Goal: Information Seeking & Learning: Learn about a topic

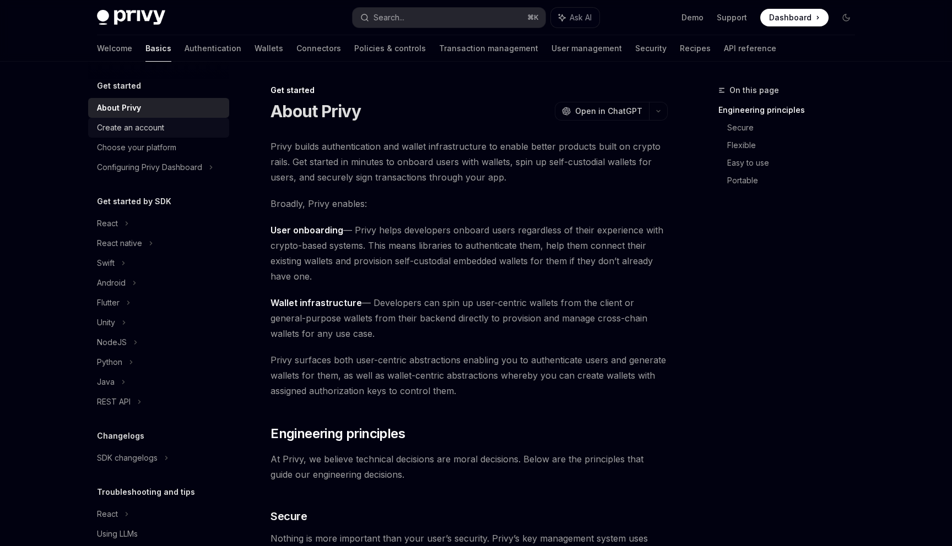
click at [132, 137] on link "Create an account" at bounding box center [158, 128] width 141 height 20
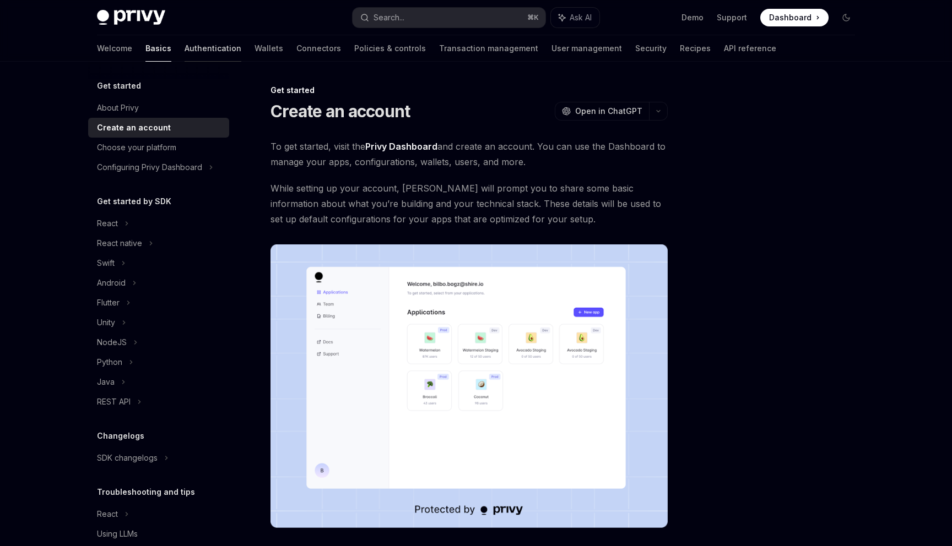
click at [185, 55] on link "Authentication" at bounding box center [213, 48] width 57 height 26
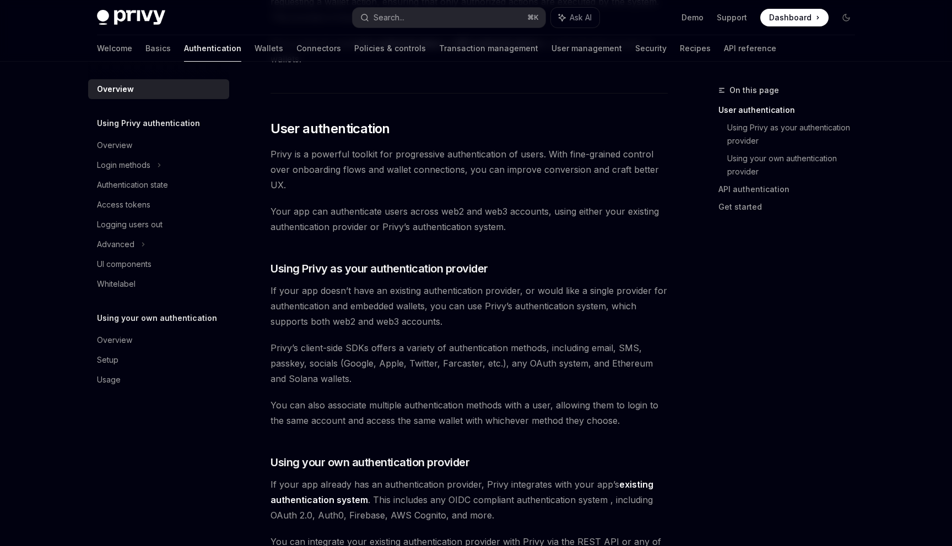
scroll to position [120, 0]
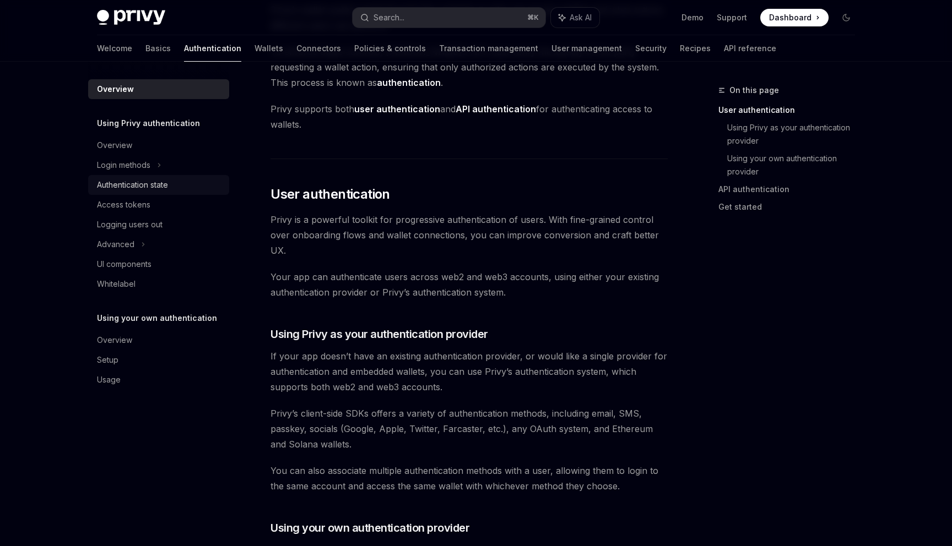
click at [128, 187] on div "Authentication state" at bounding box center [132, 184] width 71 height 13
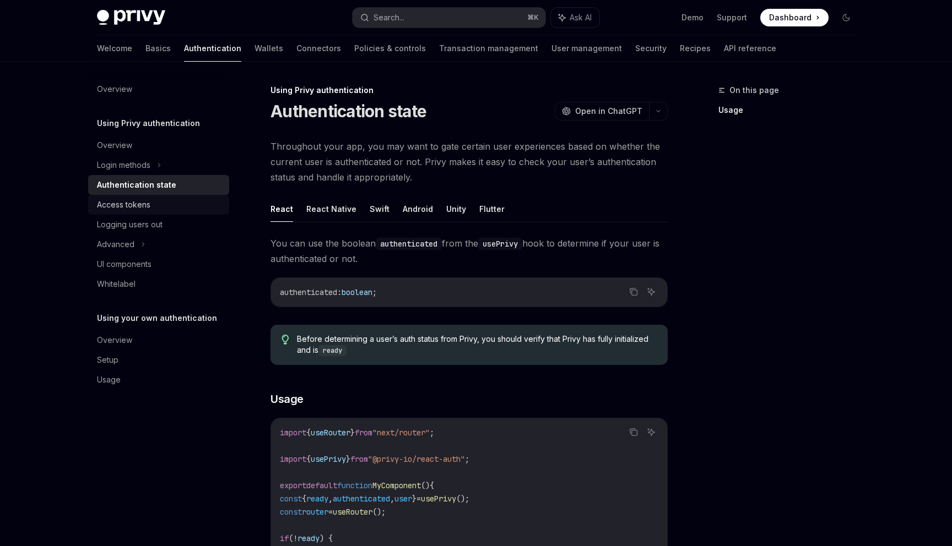
click at [129, 196] on link "Access tokens" at bounding box center [158, 205] width 141 height 20
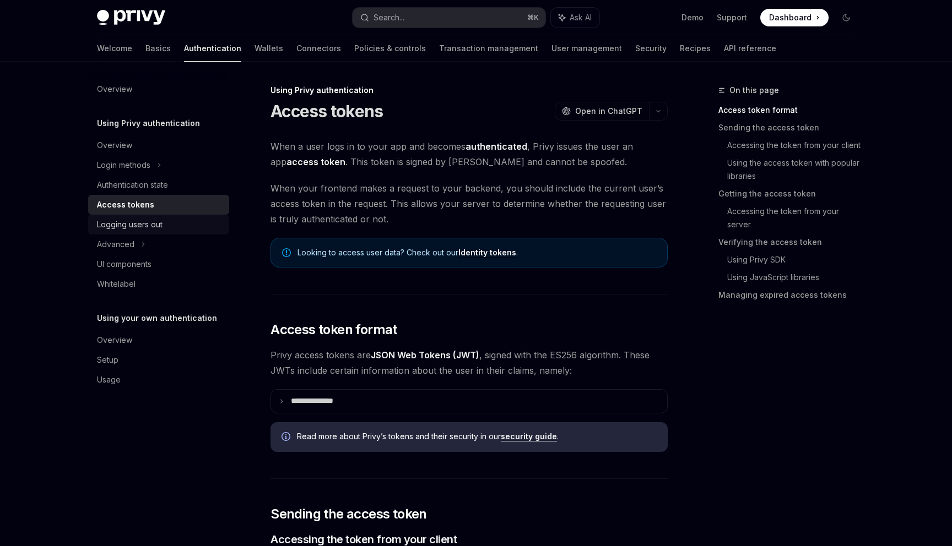
click at [127, 221] on div "Logging users out" at bounding box center [130, 224] width 66 height 13
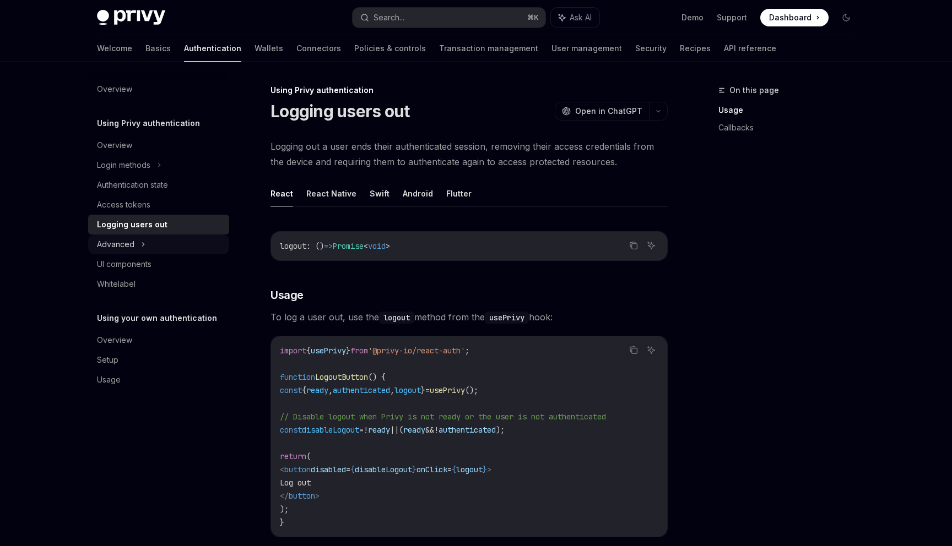
click at [183, 251] on div "Advanced" at bounding box center [158, 245] width 141 height 20
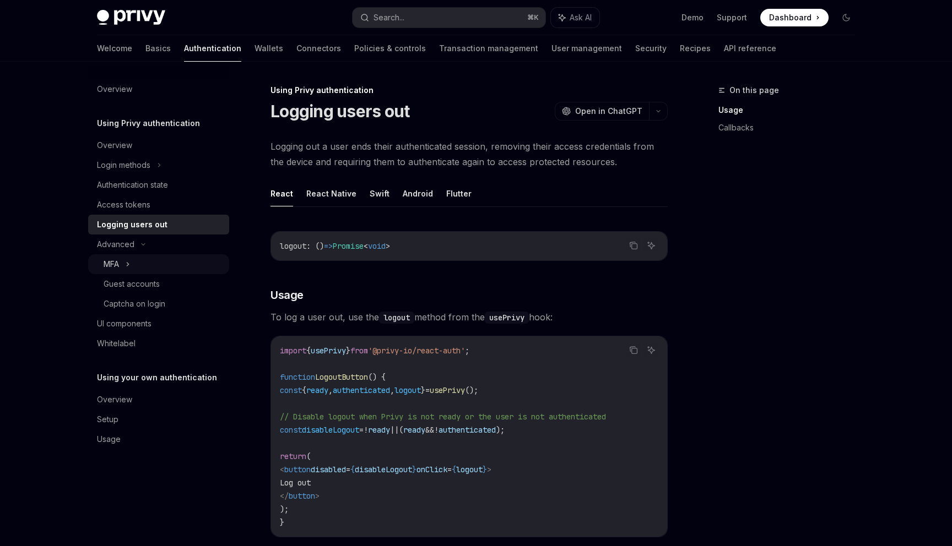
click at [147, 267] on div "MFA" at bounding box center [158, 265] width 141 height 20
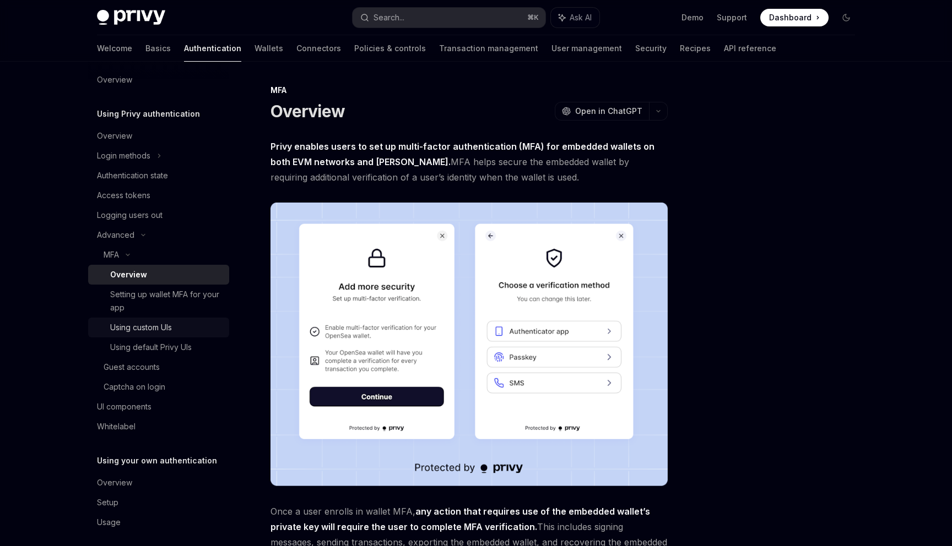
scroll to position [10, 0]
click at [153, 385] on div "Captcha on login" at bounding box center [135, 386] width 62 height 13
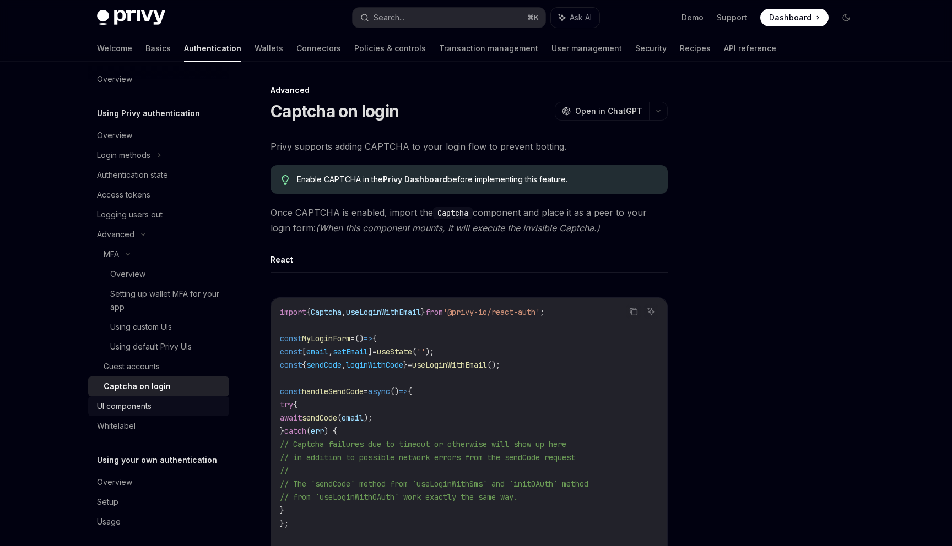
click at [120, 409] on div "UI components" at bounding box center [124, 406] width 55 height 13
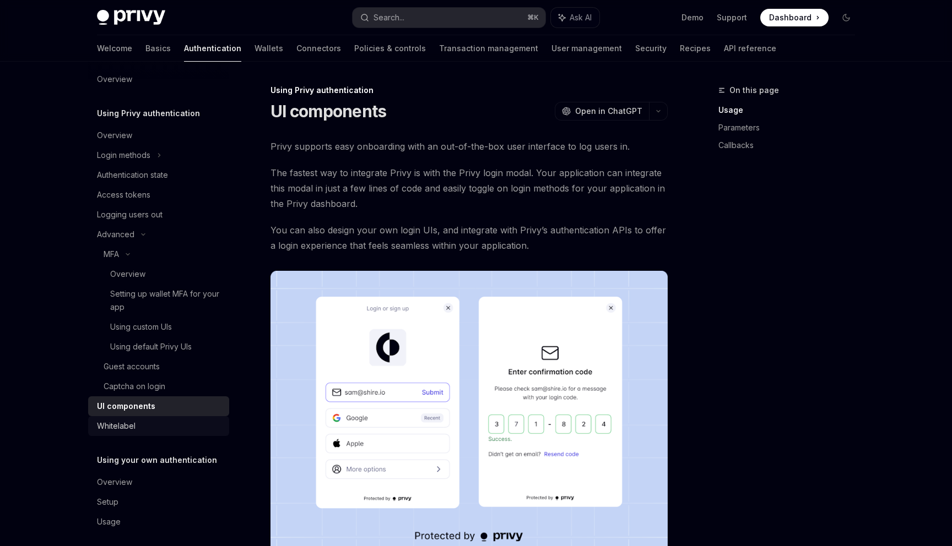
click at [119, 427] on div "Whitelabel" at bounding box center [116, 426] width 39 height 13
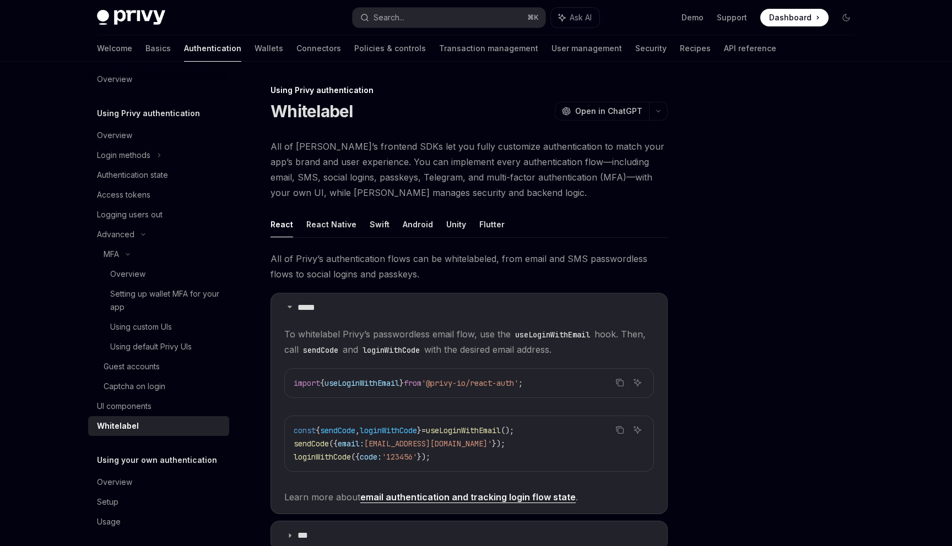
scroll to position [18, 0]
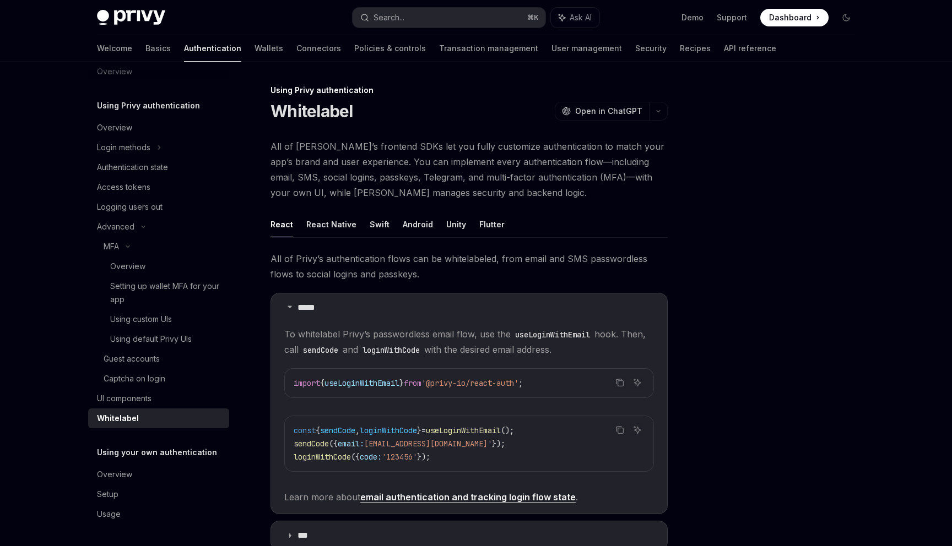
click at [221, 35] on div "Privy Docs home page Search... ⌘ K Ask AI Demo Support Dashboard Dashboard Sear…" at bounding box center [476, 17] width 758 height 35
click at [255, 51] on link "Wallets" at bounding box center [269, 48] width 29 height 26
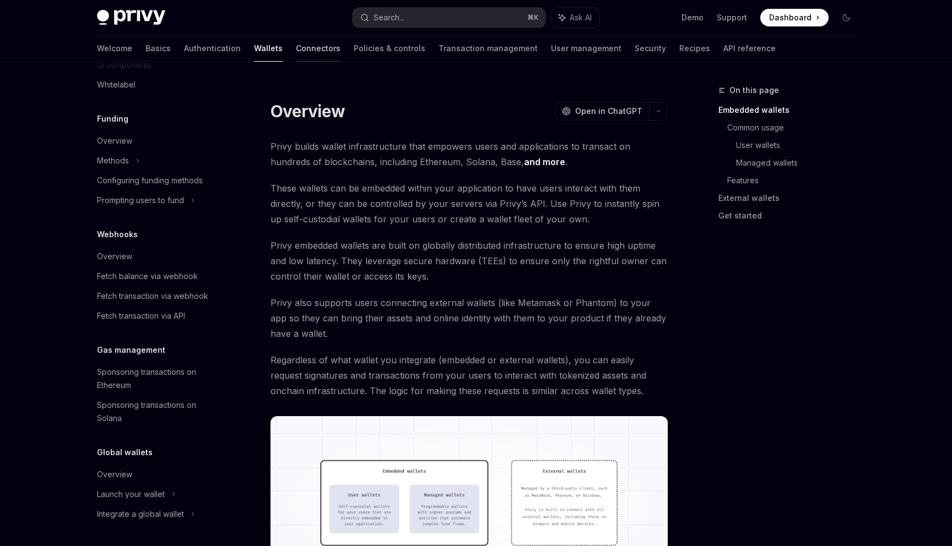
click at [296, 51] on link "Connectors" at bounding box center [318, 48] width 45 height 26
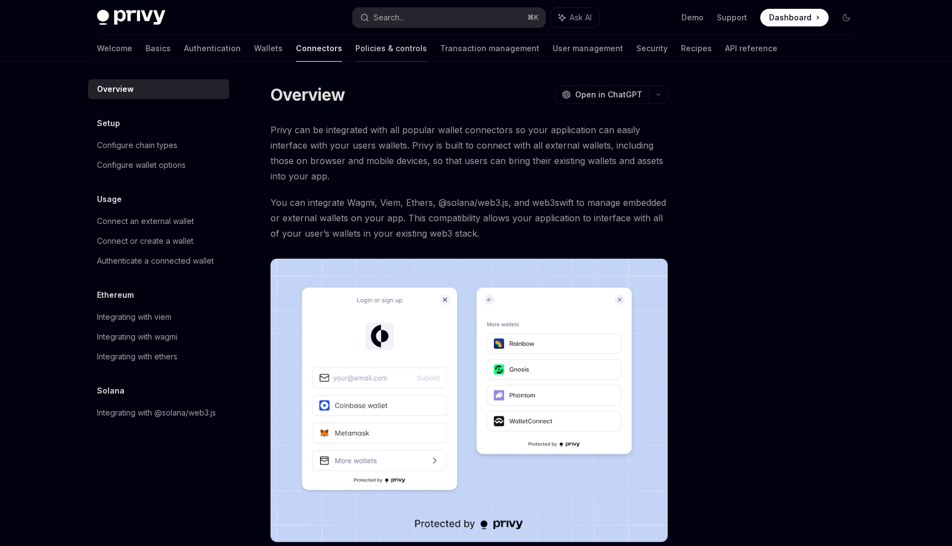
click at [355, 53] on link "Policies & controls" at bounding box center [391, 48] width 72 height 26
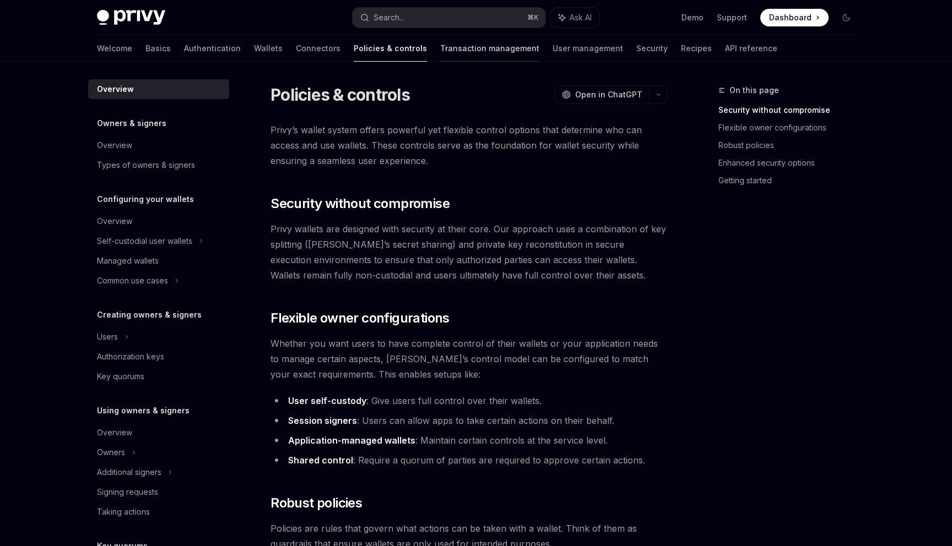
click at [440, 59] on link "Transaction management" at bounding box center [489, 48] width 99 height 26
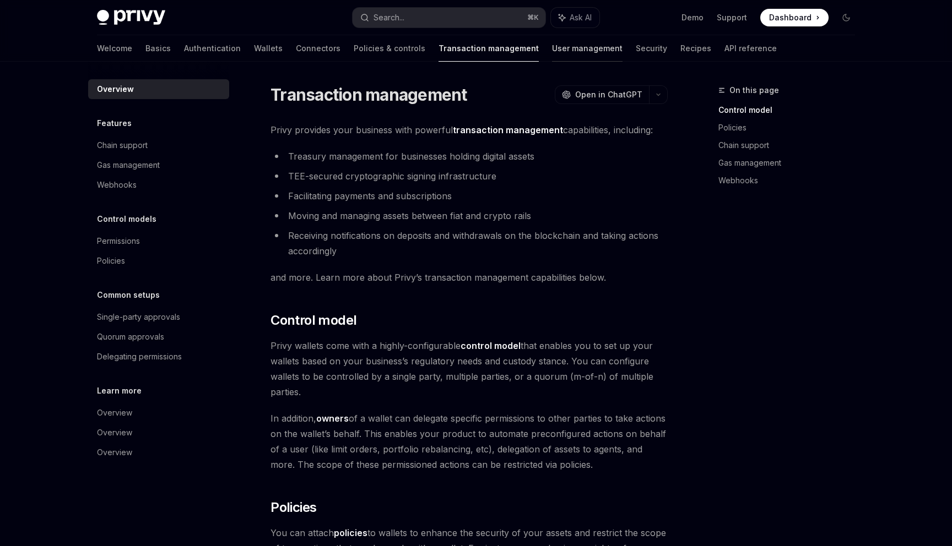
click at [552, 55] on link "User management" at bounding box center [587, 48] width 71 height 26
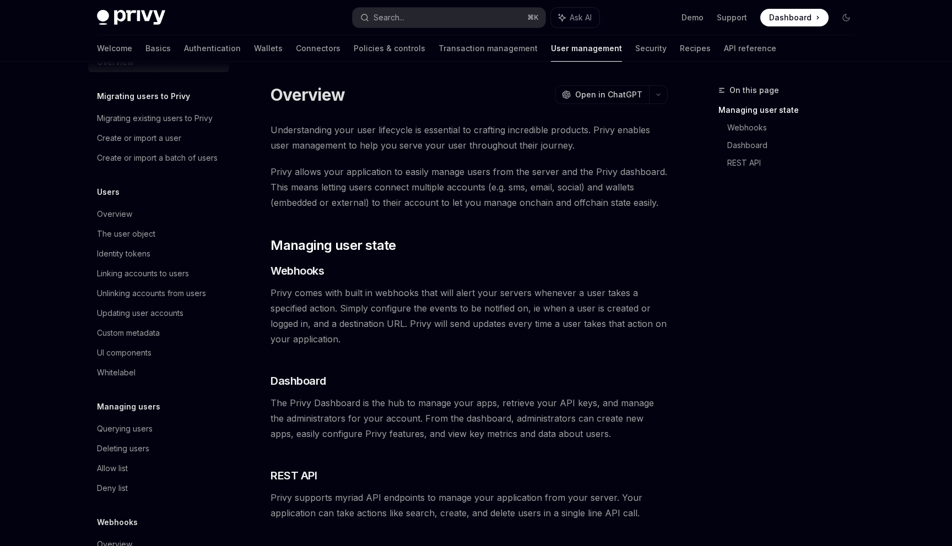
scroll to position [28, 0]
click at [161, 218] on div "Overview" at bounding box center [160, 213] width 126 height 13
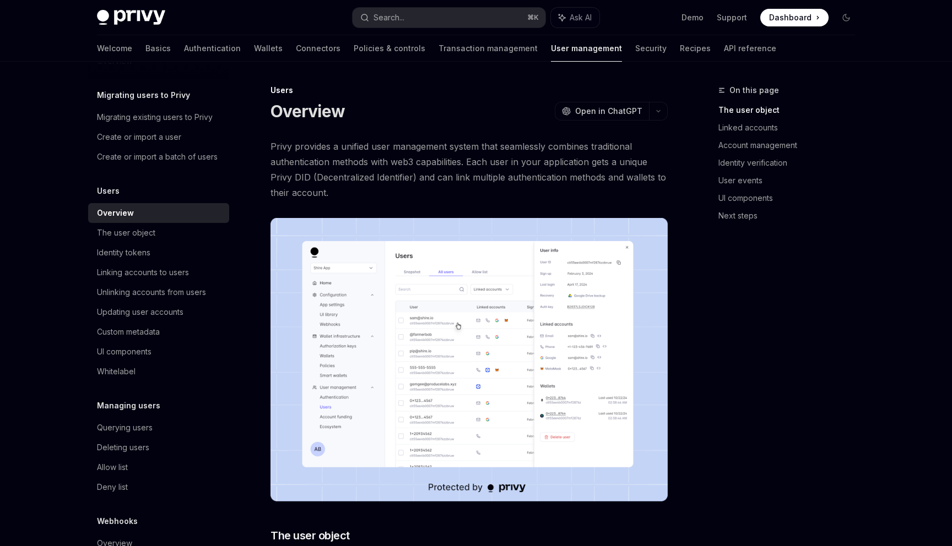
click at [498, 354] on img at bounding box center [468, 360] width 397 height 284
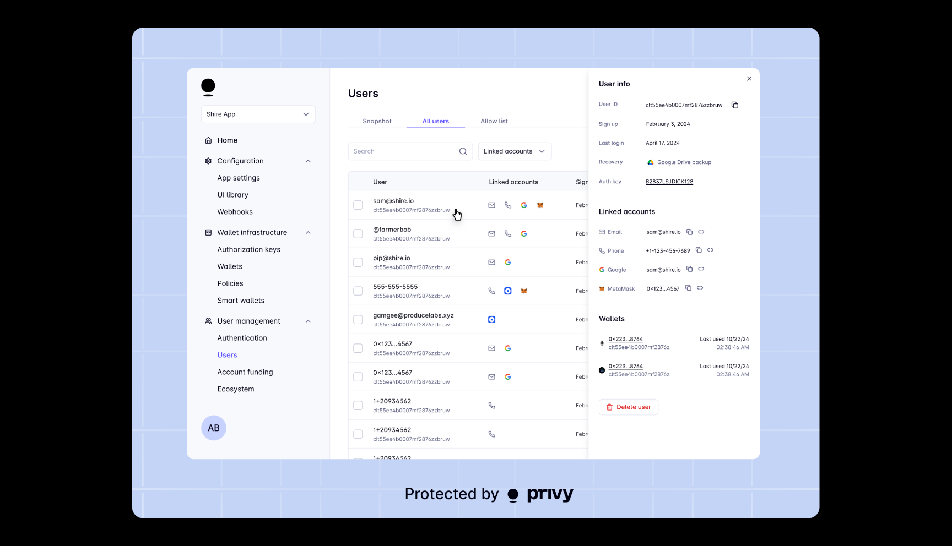
click at [498, 354] on img at bounding box center [476, 273] width 688 height 491
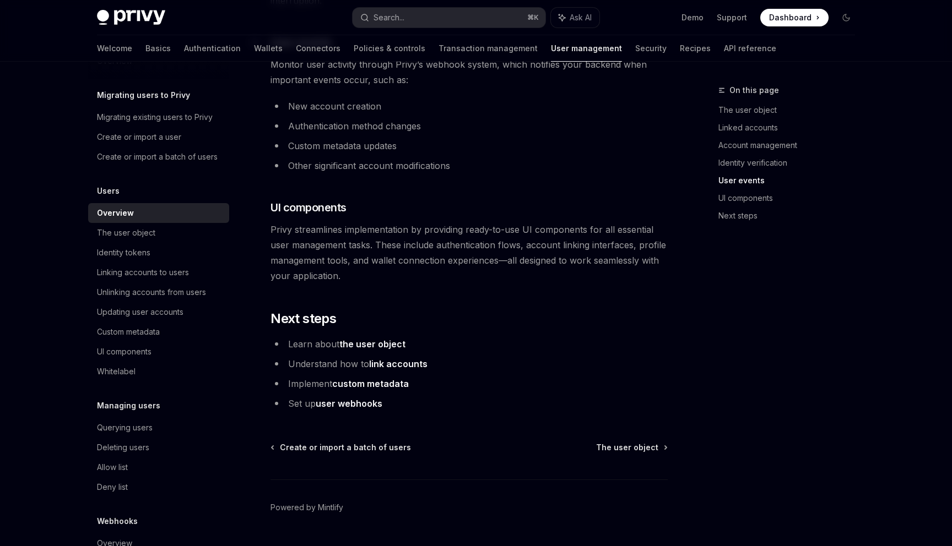
scroll to position [1085, 0]
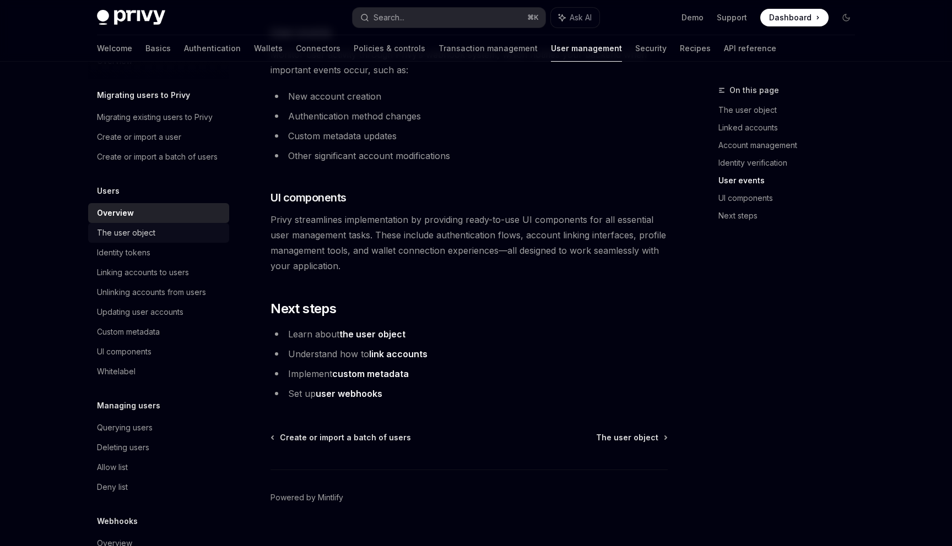
click at [169, 235] on div "The user object" at bounding box center [160, 232] width 126 height 13
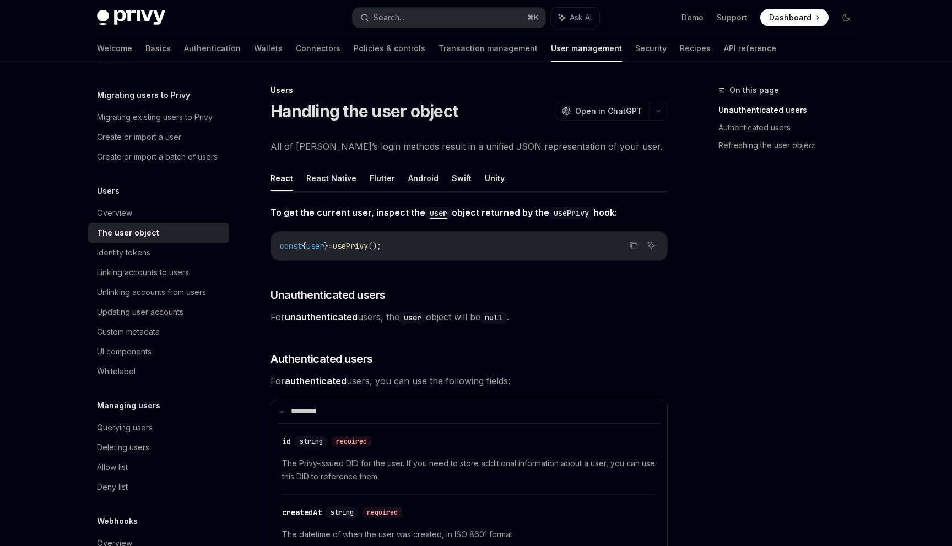
click at [398, 178] on ul "React React Native Flutter Android Swift Unity" at bounding box center [468, 178] width 397 height 26
click at [409, 178] on button "Android" at bounding box center [423, 178] width 30 height 26
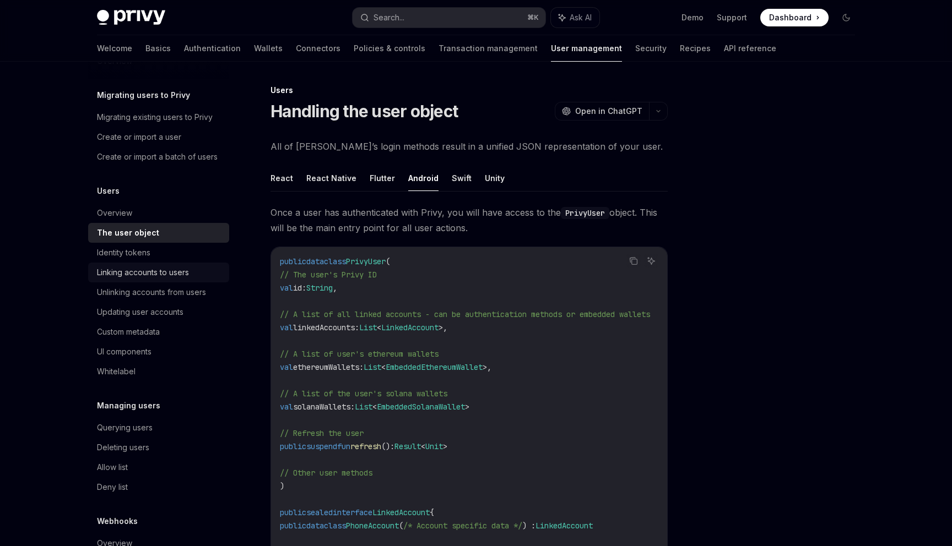
click at [145, 263] on link "Linking accounts to users" at bounding box center [158, 273] width 141 height 20
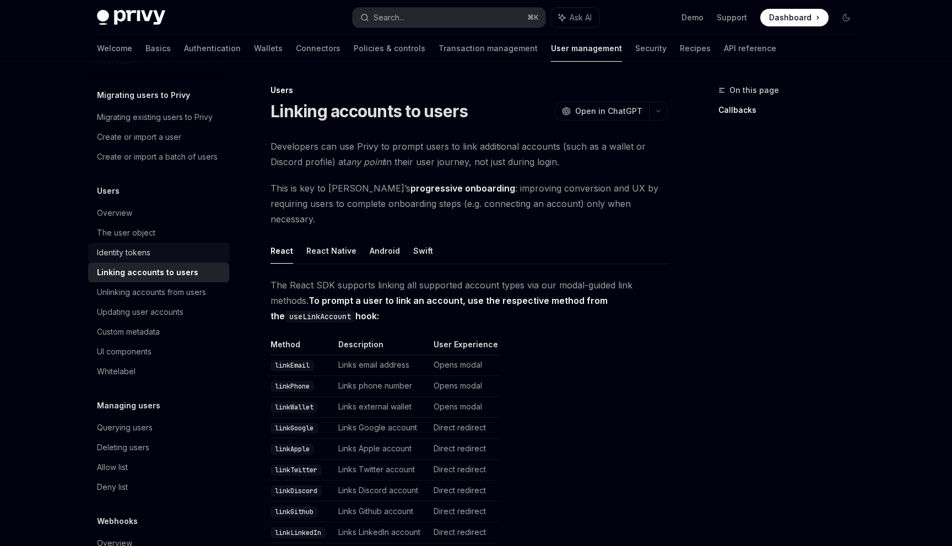
click at [145, 257] on div "Identity tokens" at bounding box center [123, 252] width 53 height 13
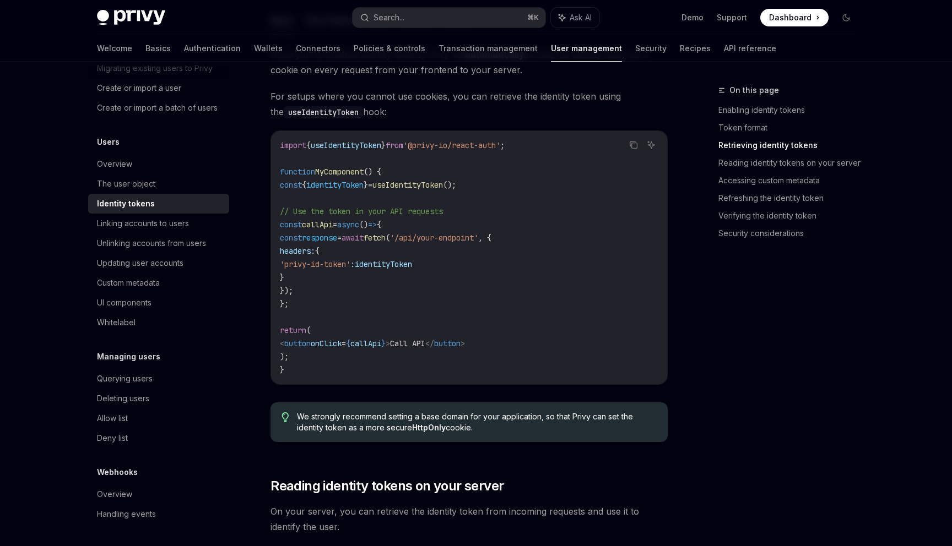
scroll to position [1040, 0]
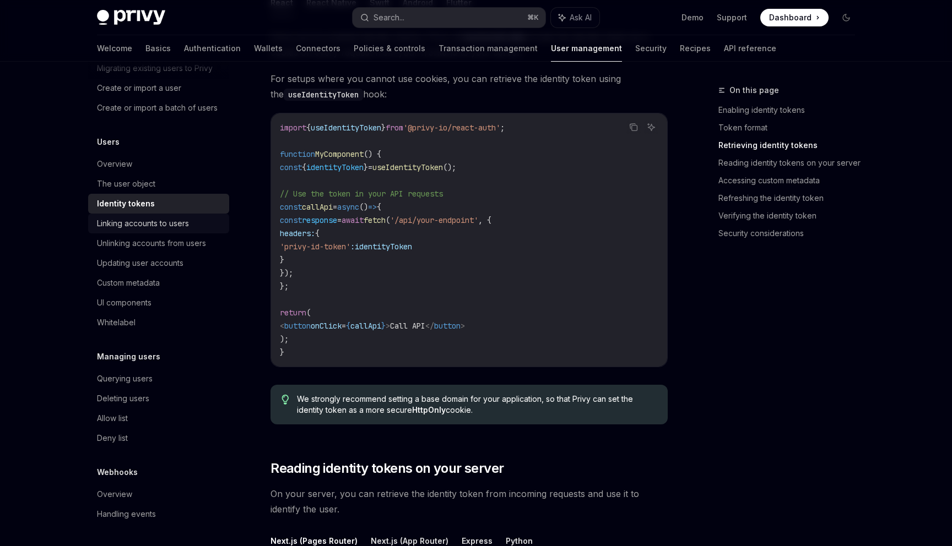
click at [138, 224] on div "Linking accounts to users" at bounding box center [143, 223] width 92 height 13
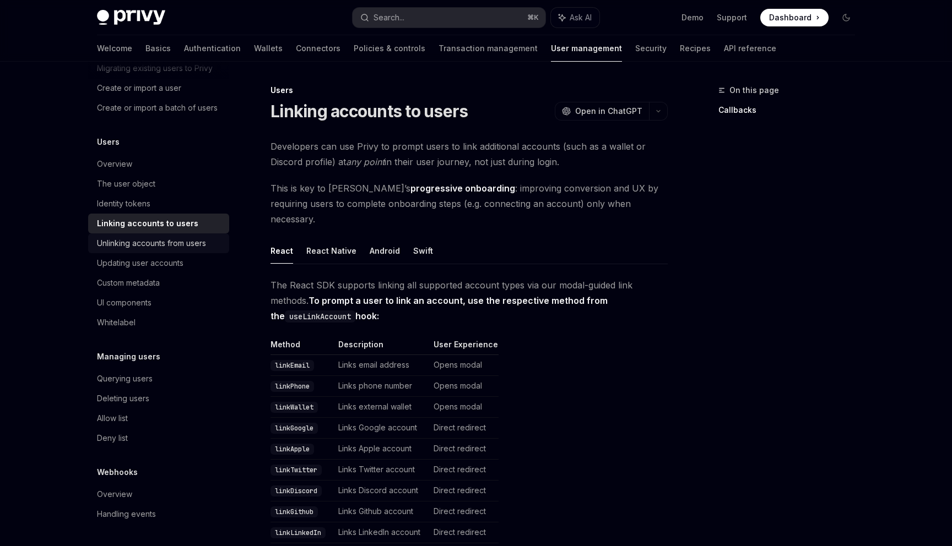
click at [139, 244] on div "Unlinking accounts from users" at bounding box center [151, 243] width 109 height 13
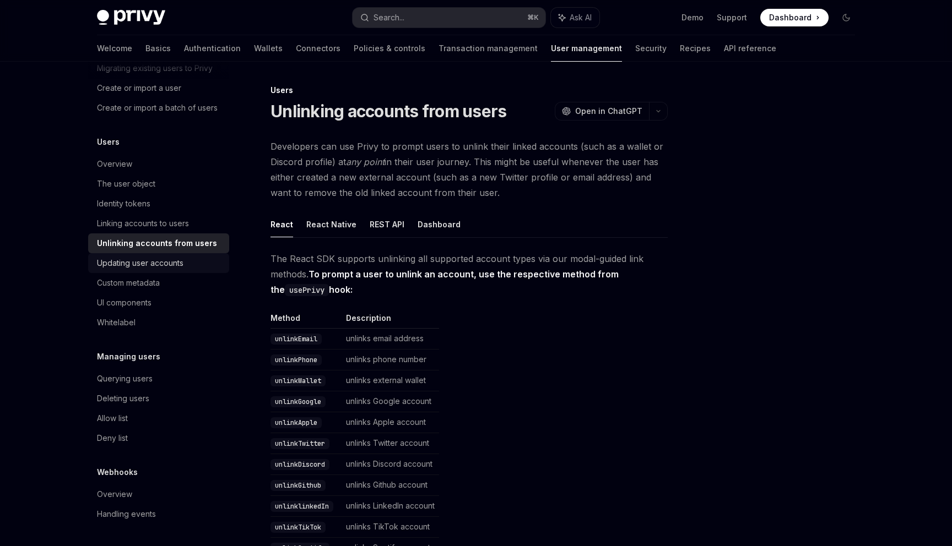
click at [137, 259] on div "Updating user accounts" at bounding box center [140, 263] width 86 height 13
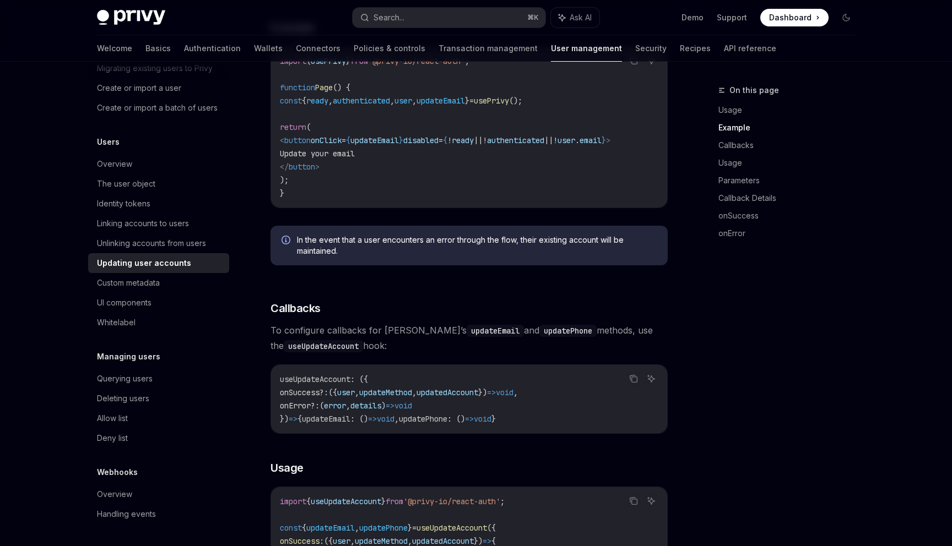
scroll to position [462, 0]
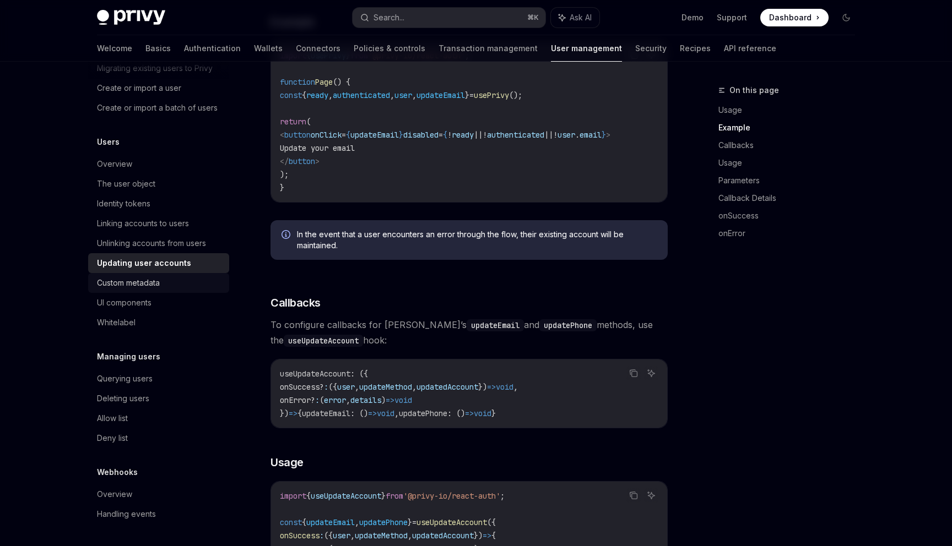
click at [171, 285] on div "Custom metadata" at bounding box center [160, 283] width 126 height 13
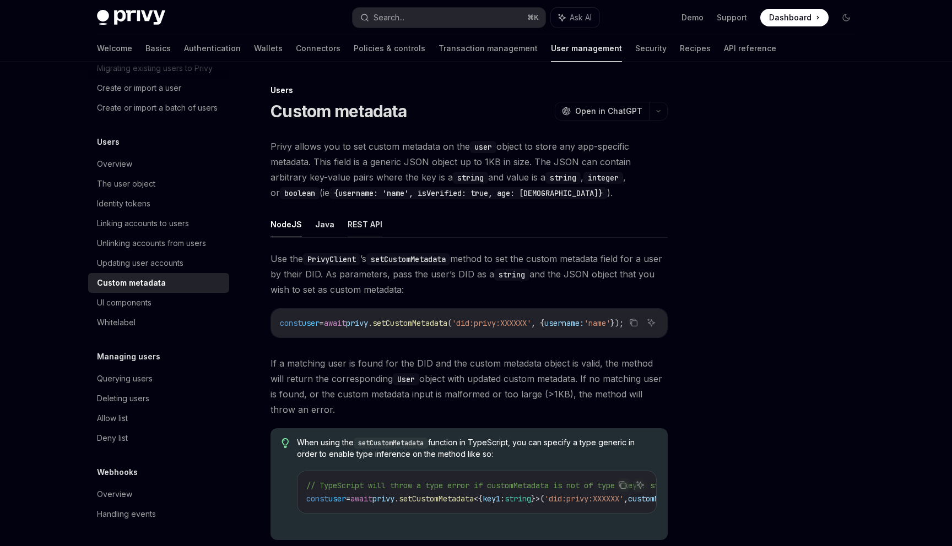
click at [351, 235] on button "REST API" at bounding box center [365, 225] width 35 height 26
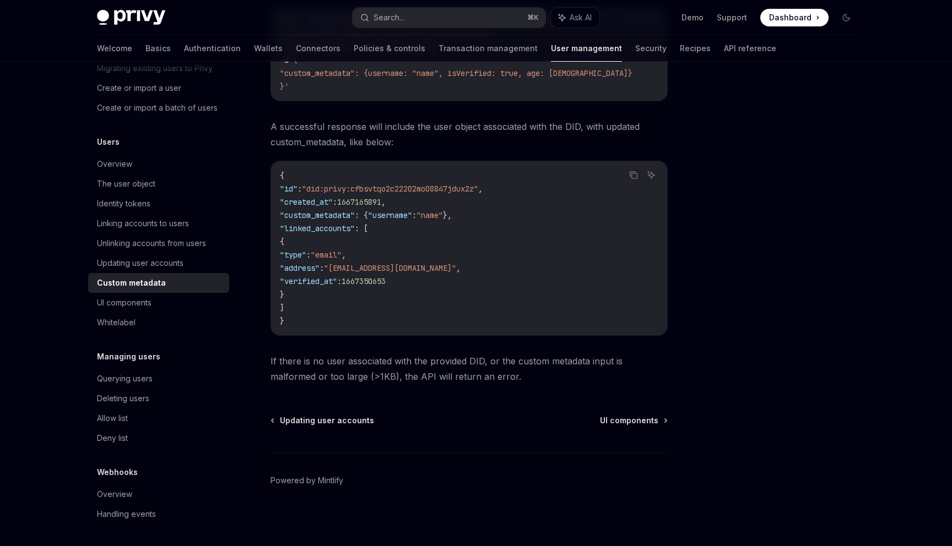
scroll to position [378, 0]
click at [167, 300] on div "UI components" at bounding box center [160, 302] width 126 height 13
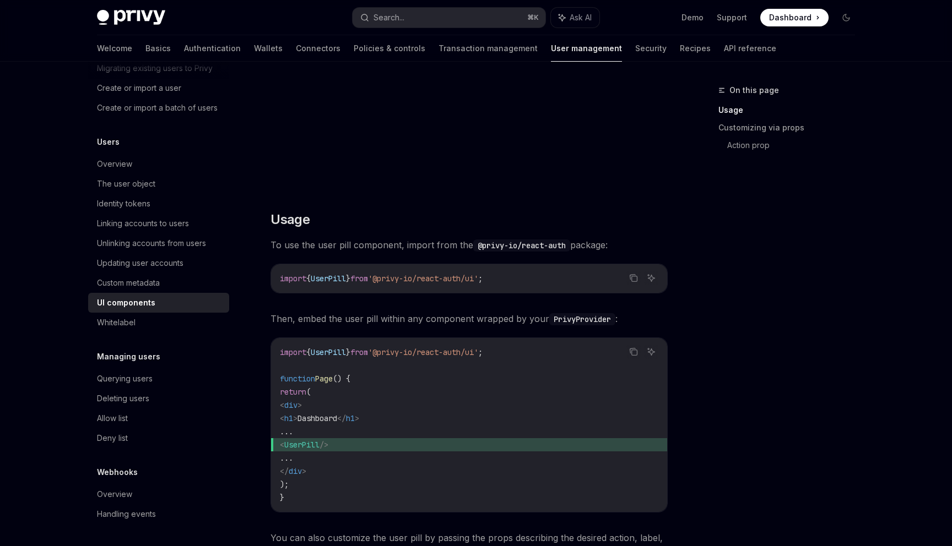
scroll to position [350, 0]
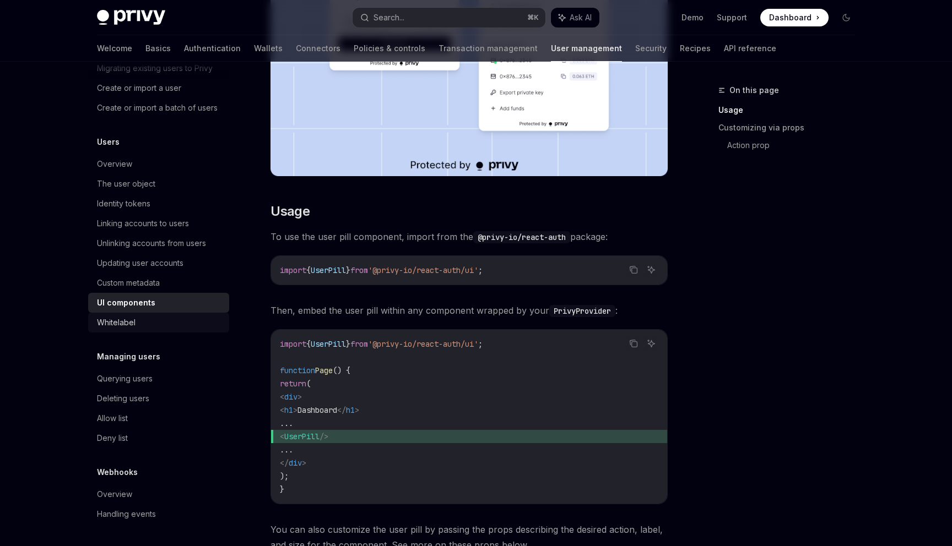
click at [166, 320] on div "Whitelabel" at bounding box center [160, 322] width 126 height 13
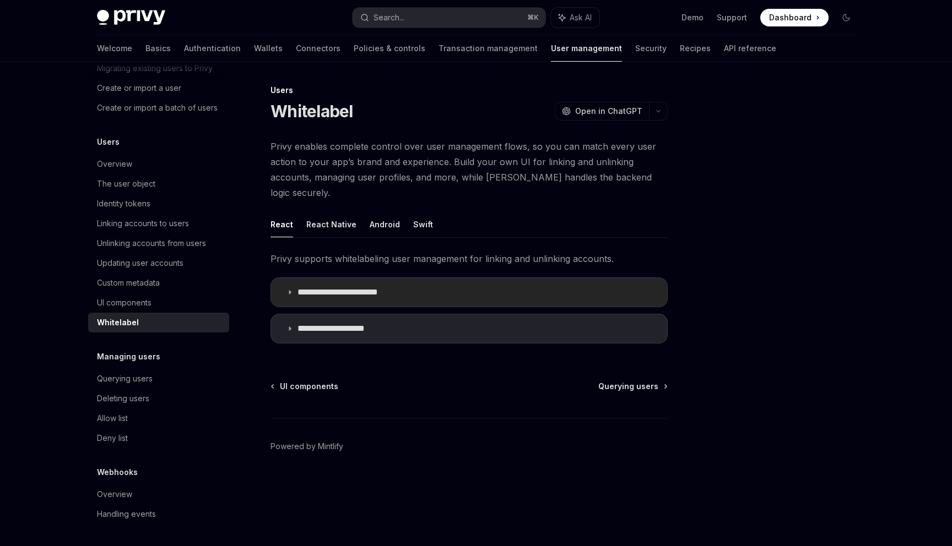
click at [284, 278] on summary "**********" at bounding box center [469, 292] width 396 height 29
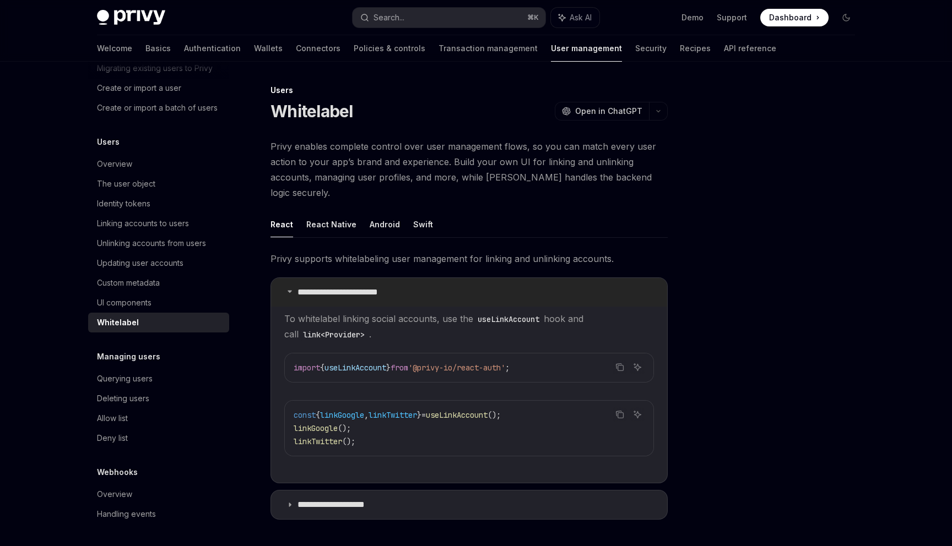
click at [284, 278] on summary "**********" at bounding box center [469, 292] width 396 height 29
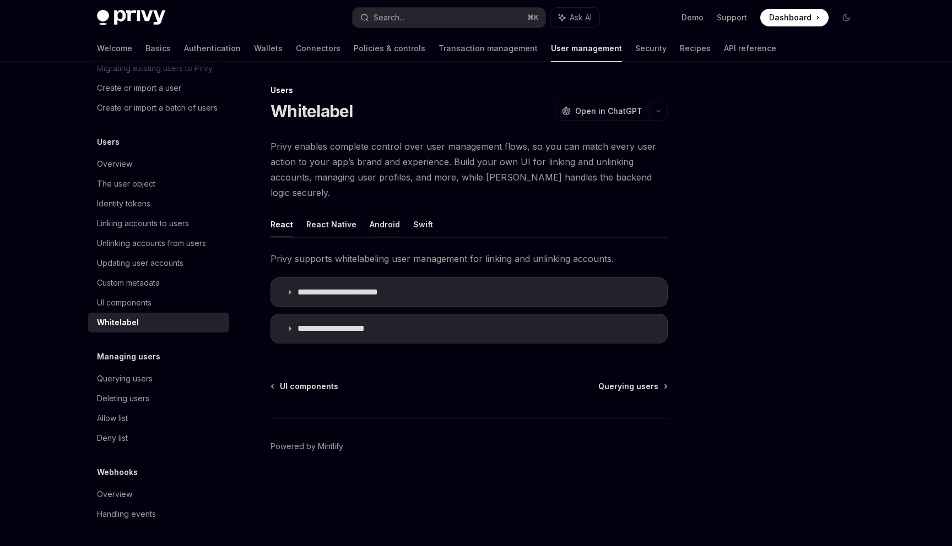
click at [370, 220] on button "Android" at bounding box center [385, 225] width 30 height 26
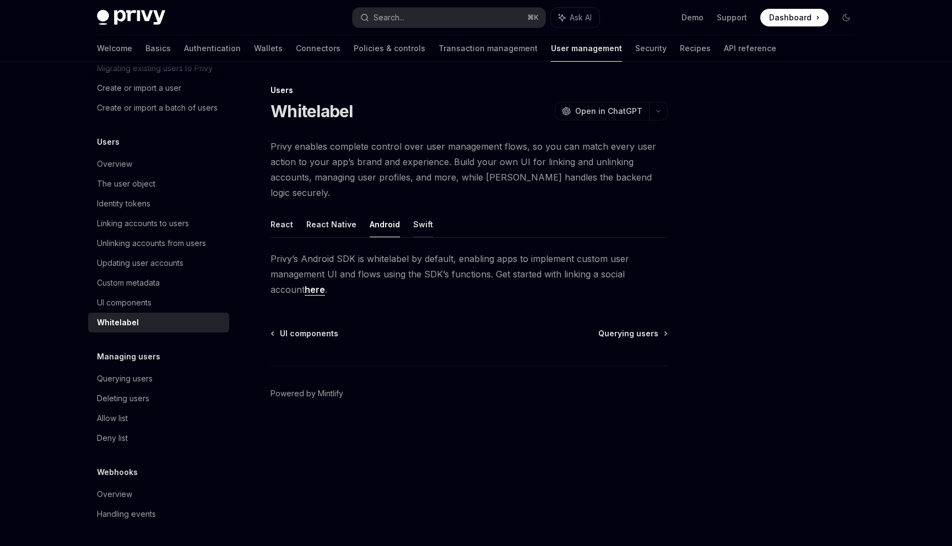
click at [418, 217] on button "Swift" at bounding box center [423, 225] width 20 height 26
click at [137, 382] on div "Querying users" at bounding box center [125, 378] width 56 height 13
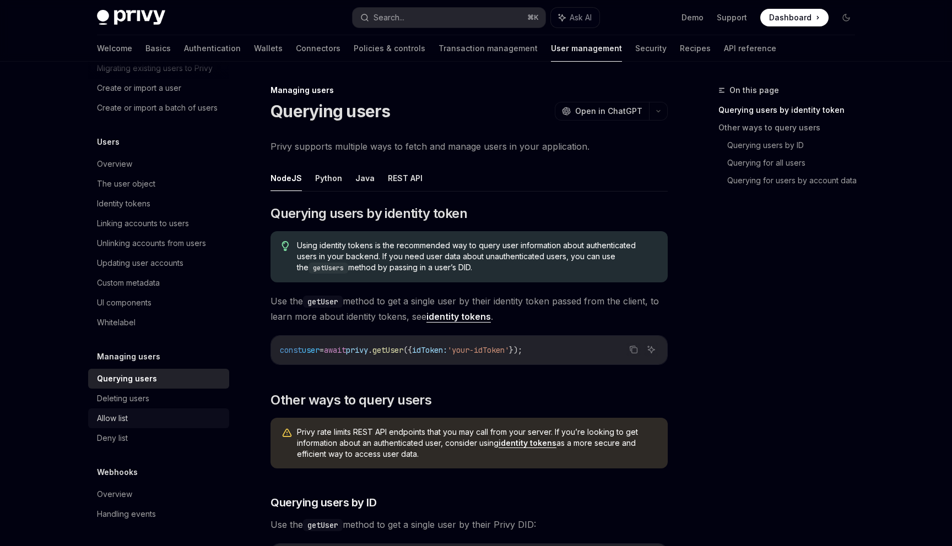
click at [136, 417] on div "Allow list" at bounding box center [160, 418] width 126 height 13
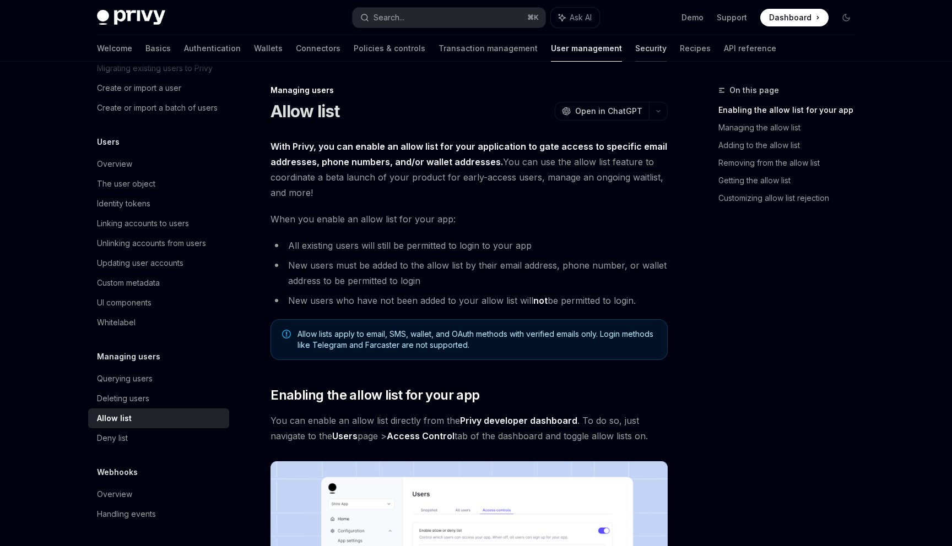
click at [635, 48] on link "Security" at bounding box center [650, 48] width 31 height 26
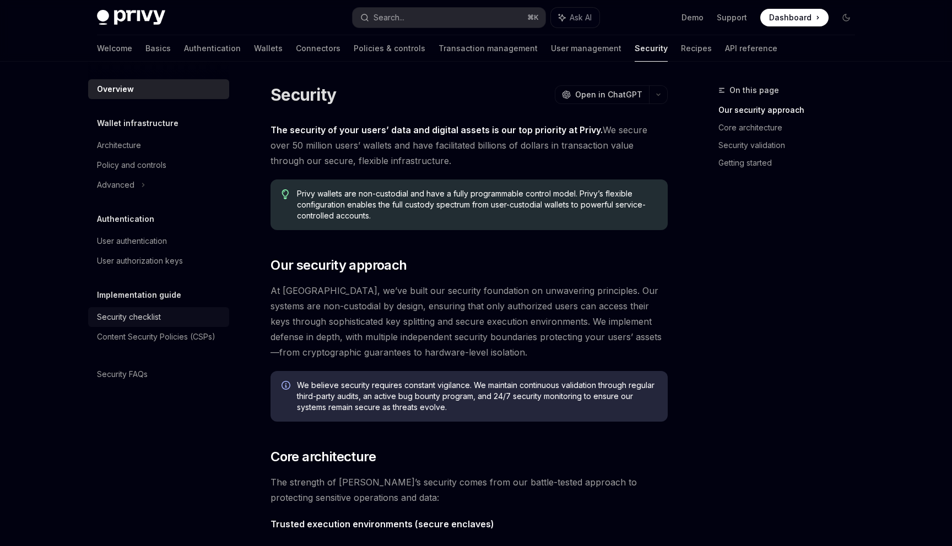
click at [175, 313] on div "Security checklist" at bounding box center [160, 317] width 126 height 13
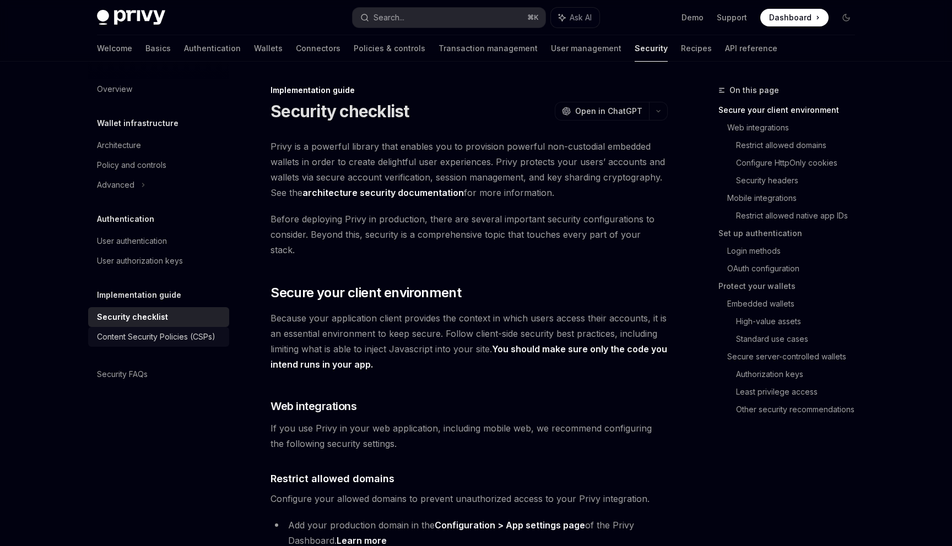
click at [170, 332] on div "Content Security Policies (CSPs)" at bounding box center [156, 337] width 118 height 13
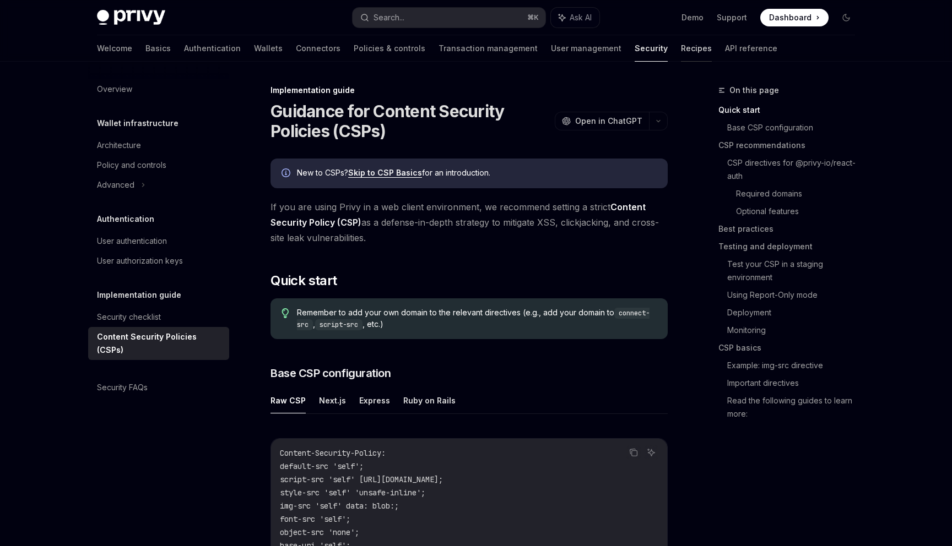
click at [681, 54] on link "Recipes" at bounding box center [696, 48] width 31 height 26
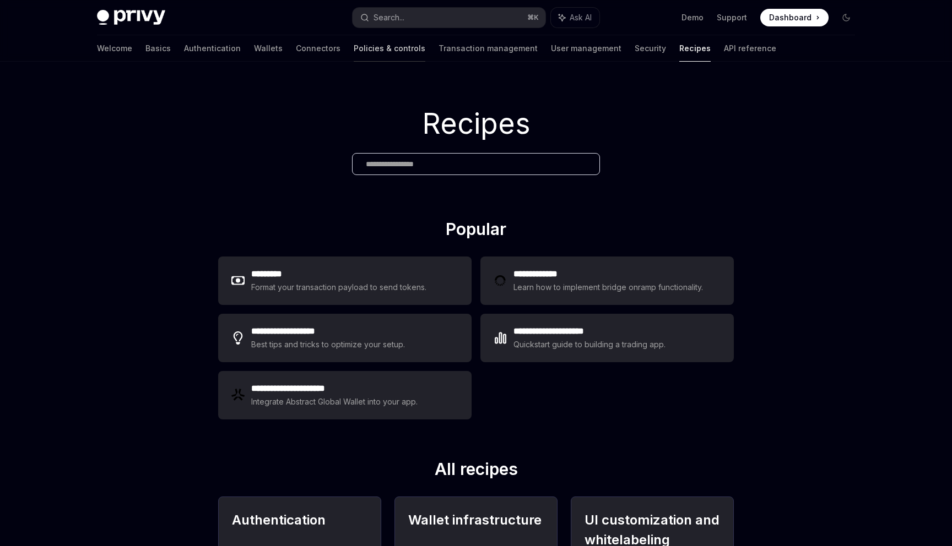
click at [354, 48] on link "Policies & controls" at bounding box center [390, 48] width 72 height 26
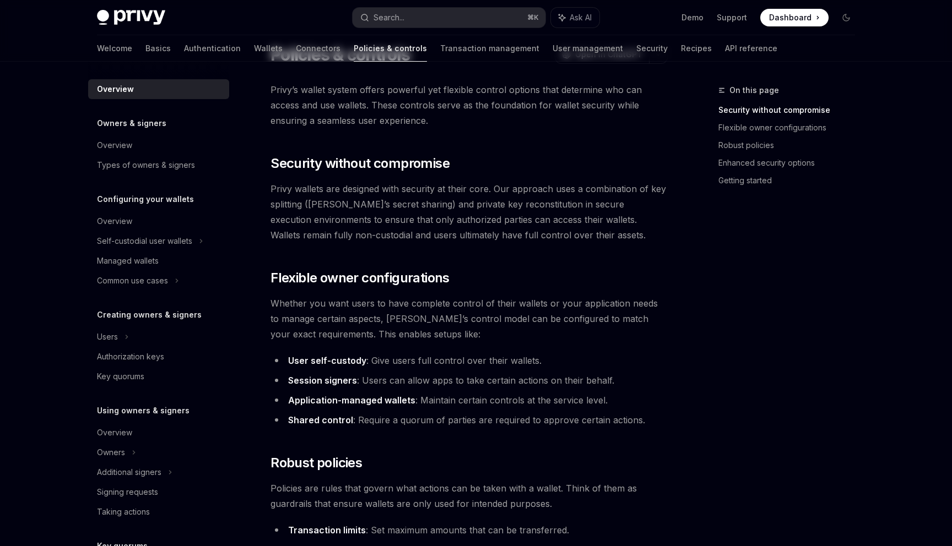
scroll to position [42, 0]
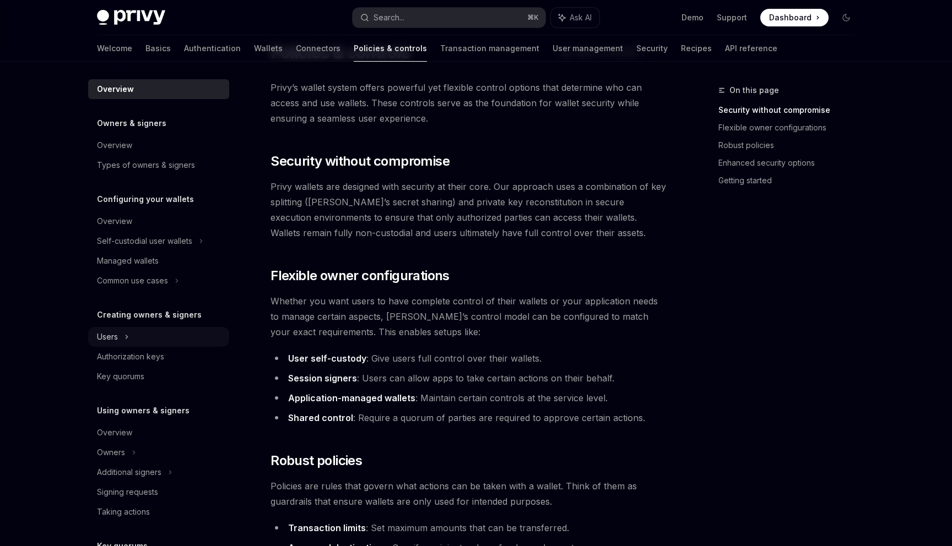
click at [120, 329] on div "Users" at bounding box center [158, 337] width 141 height 20
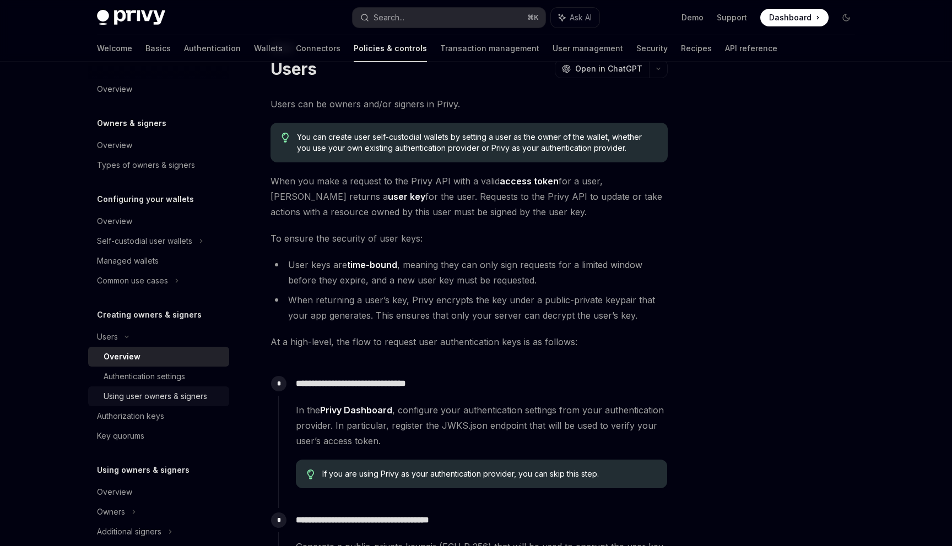
click at [156, 400] on div "Using user owners & signers" at bounding box center [156, 396] width 104 height 13
type textarea "*"
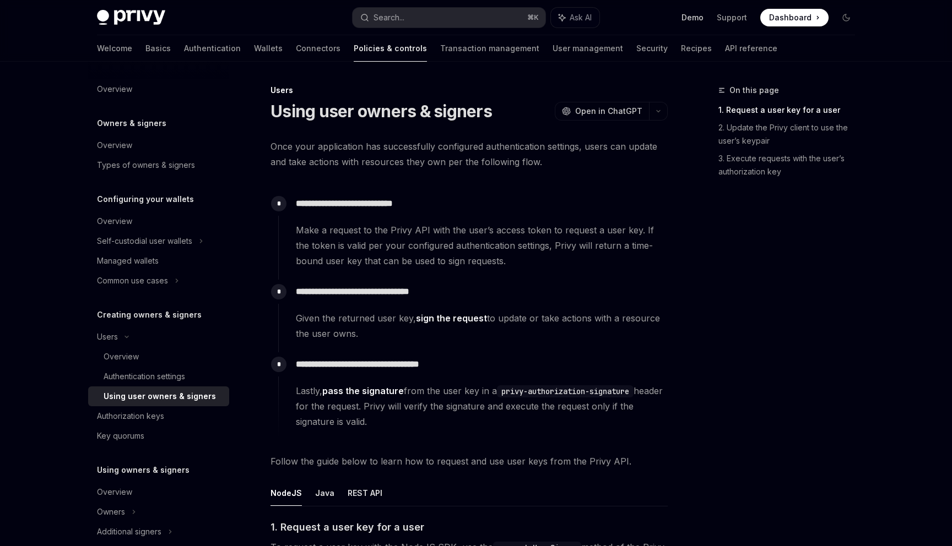
click at [691, 18] on link "Demo" at bounding box center [692, 17] width 22 height 11
click at [439, 26] on button "Search... ⌘ K" at bounding box center [449, 18] width 193 height 20
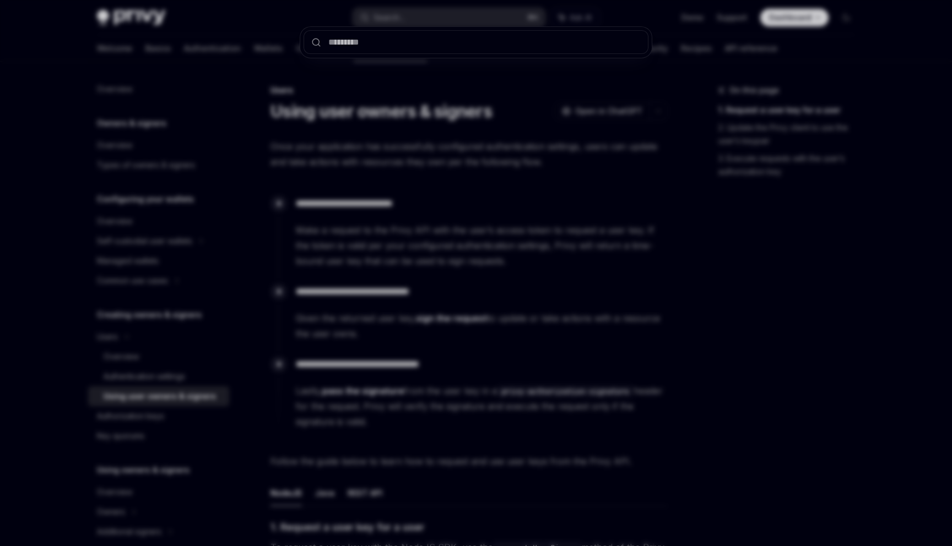
type input "*"
type textarea "*"
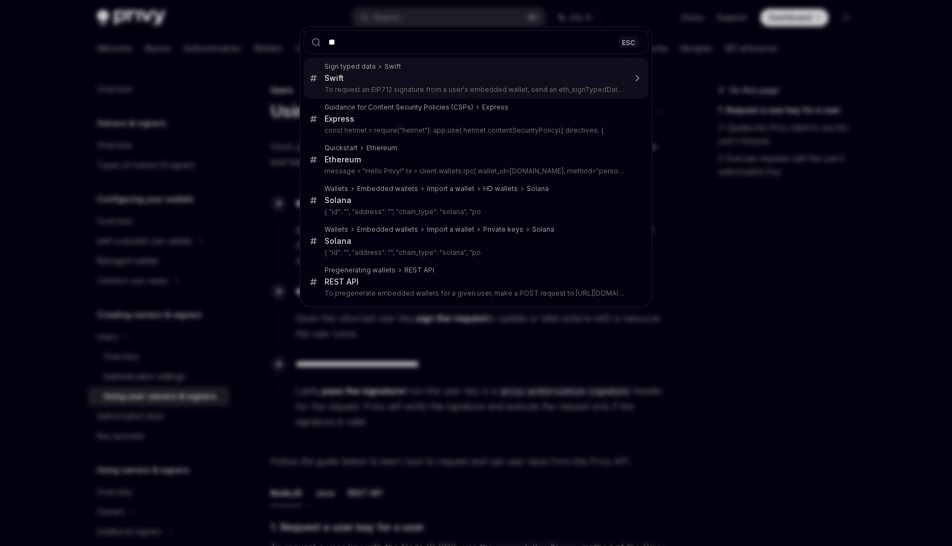
type input "*"
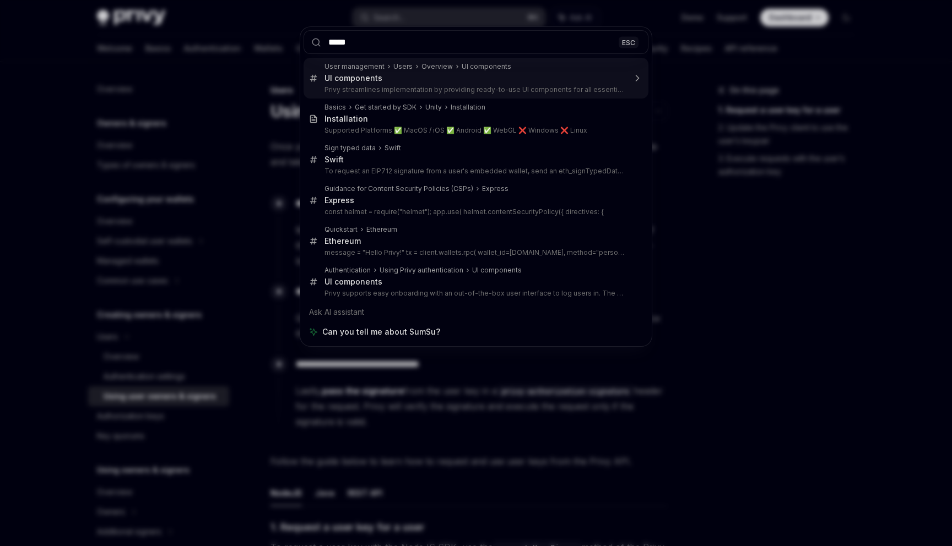
type input "******"
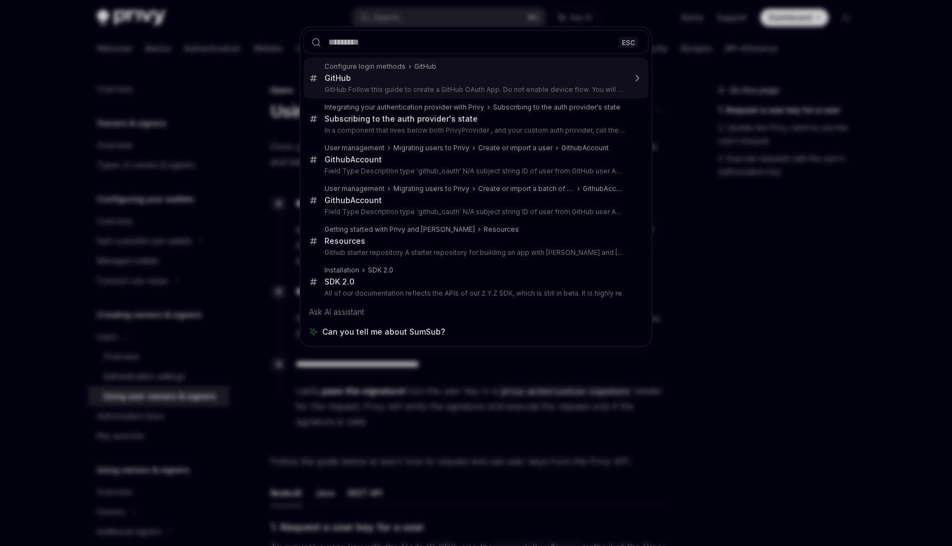
type textarea "*"
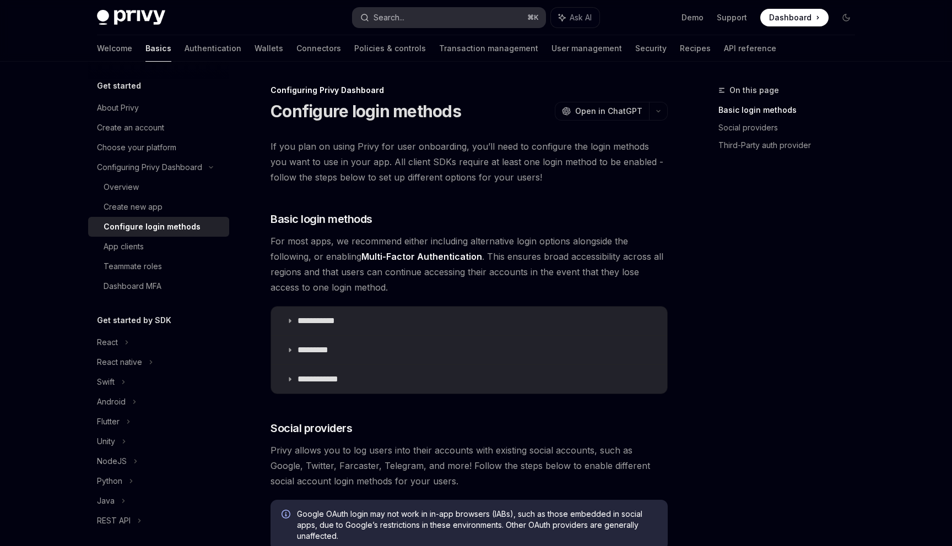
click at [470, 14] on button "Search... ⌘ K" at bounding box center [449, 18] width 193 height 20
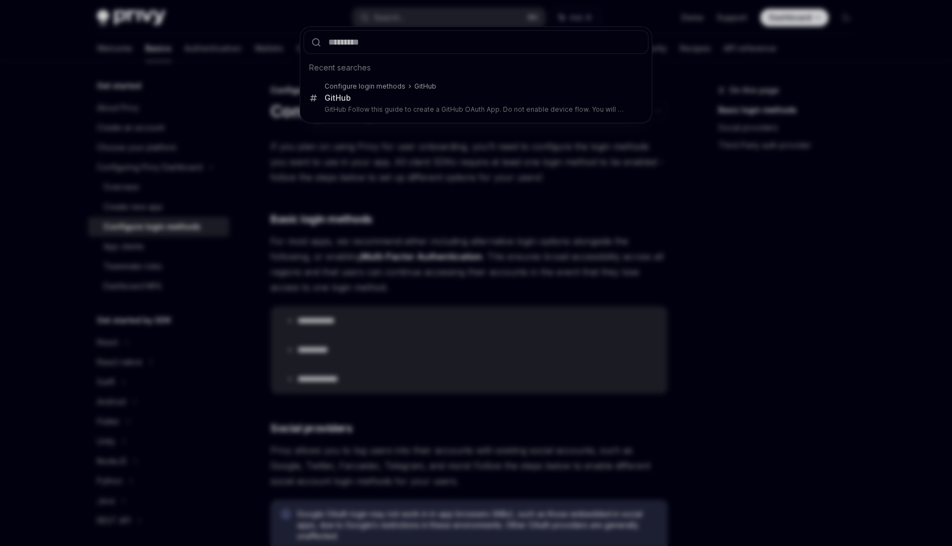
click at [451, 151] on div "Recent searches Configure login methods GitHub GitHub GitHub Follow this guide …" at bounding box center [476, 273] width 952 height 546
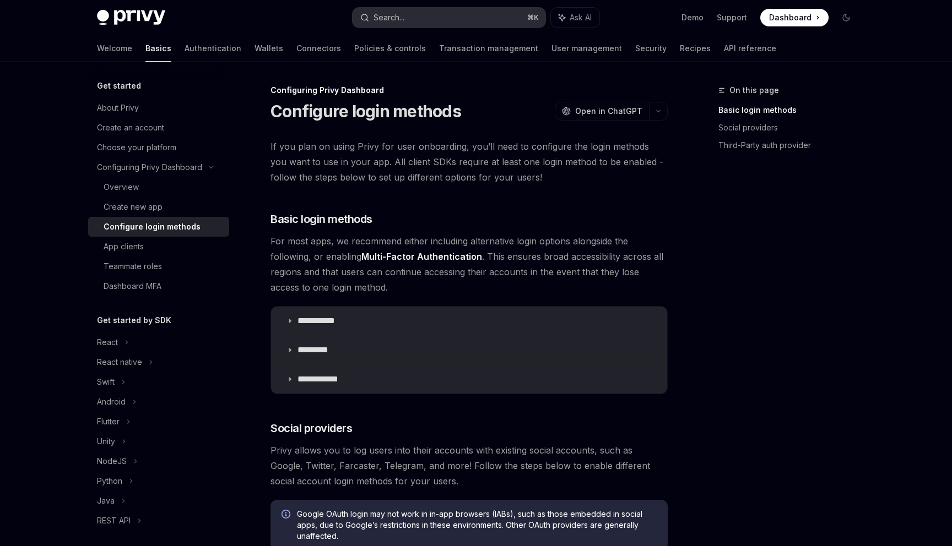
click at [405, 10] on button "Search... ⌘ K" at bounding box center [449, 18] width 193 height 20
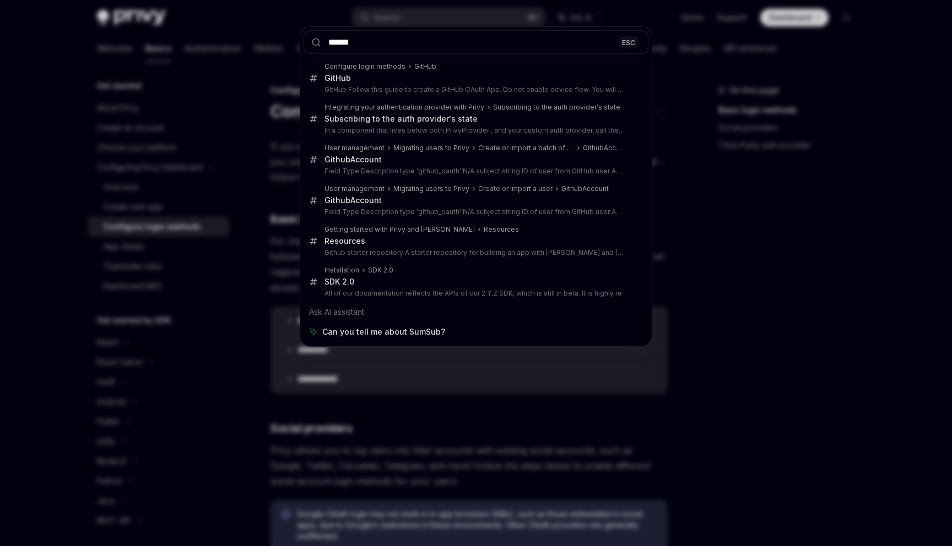
click at [366, 33] on input "******" at bounding box center [476, 42] width 345 height 24
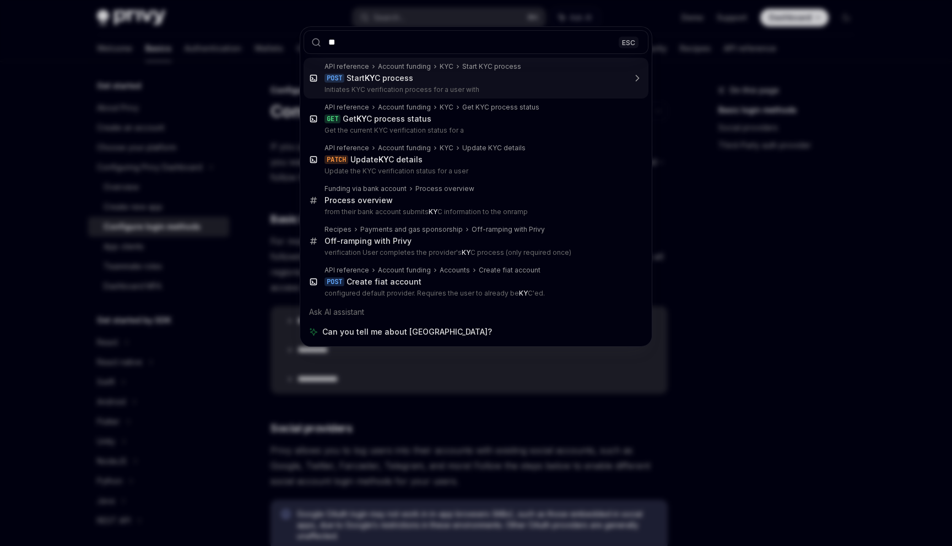
type input "***"
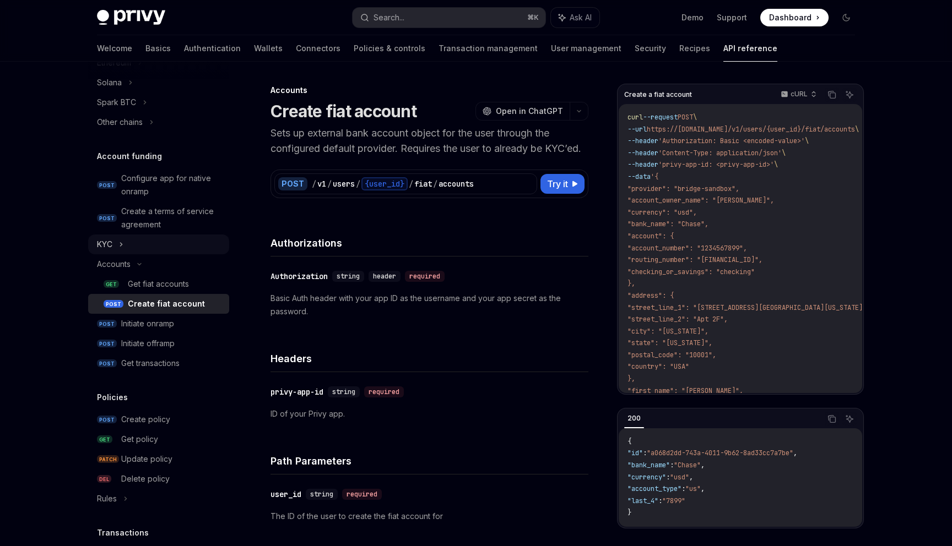
click at [116, 240] on div "KYC" at bounding box center [158, 245] width 141 height 20
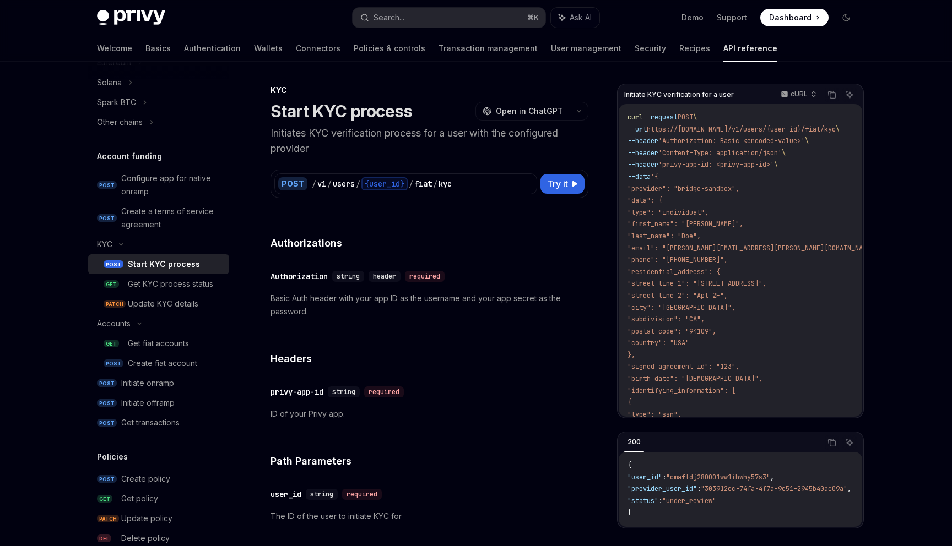
click at [145, 266] on div "Start KYC process" at bounding box center [164, 264] width 72 height 13
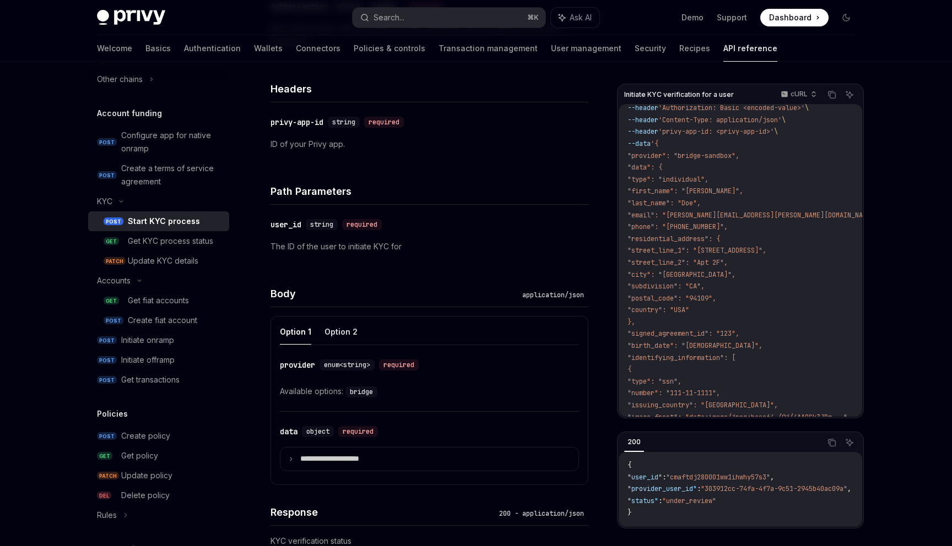
scroll to position [297, 0]
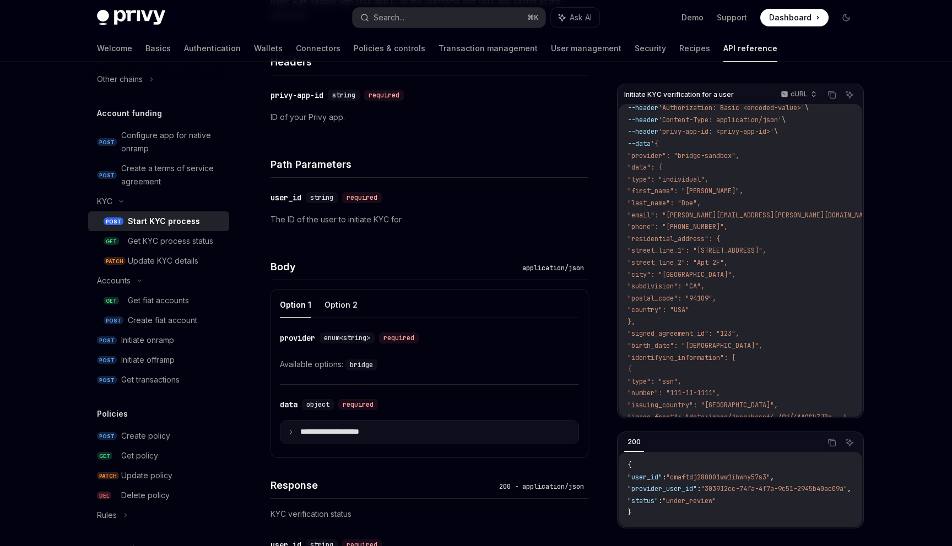
click at [375, 429] on p "**********" at bounding box center [338, 432] width 77 height 10
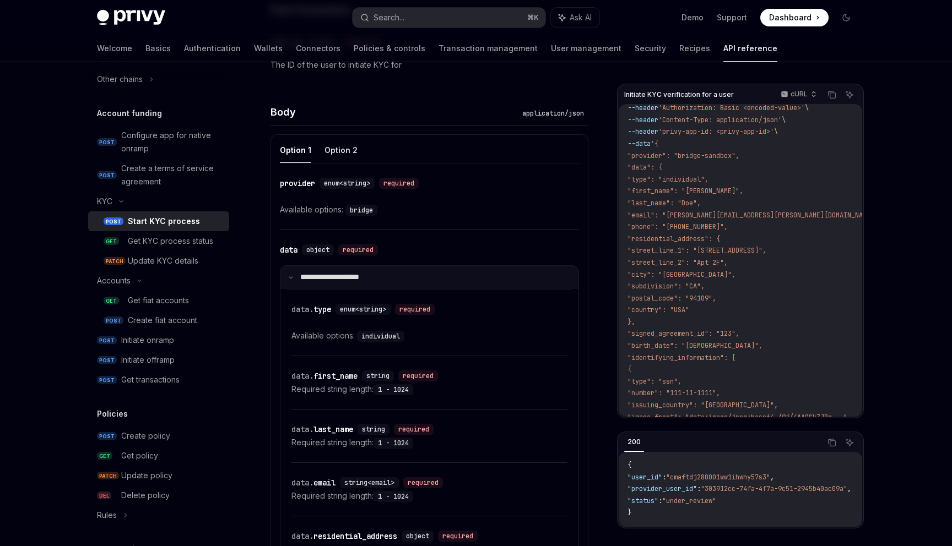
scroll to position [478, 0]
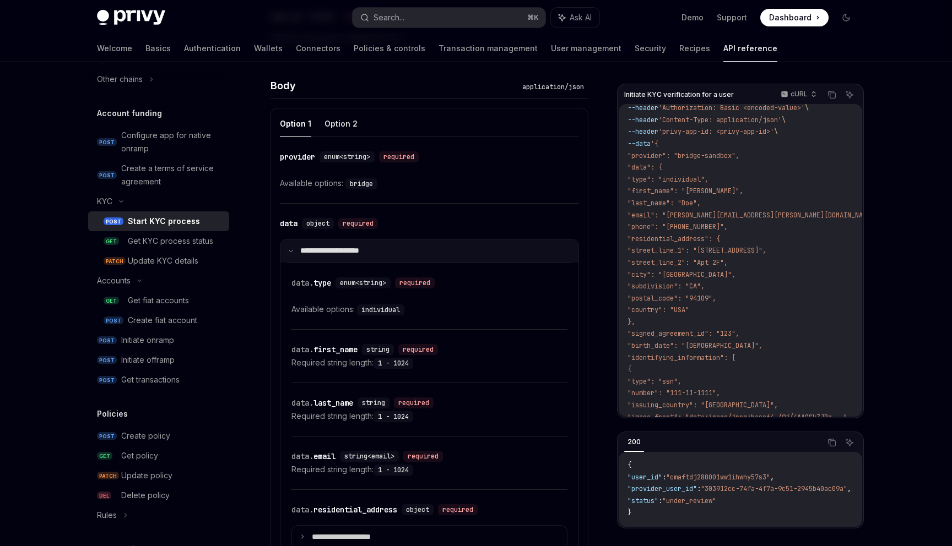
click at [328, 252] on p "**********" at bounding box center [336, 251] width 73 height 10
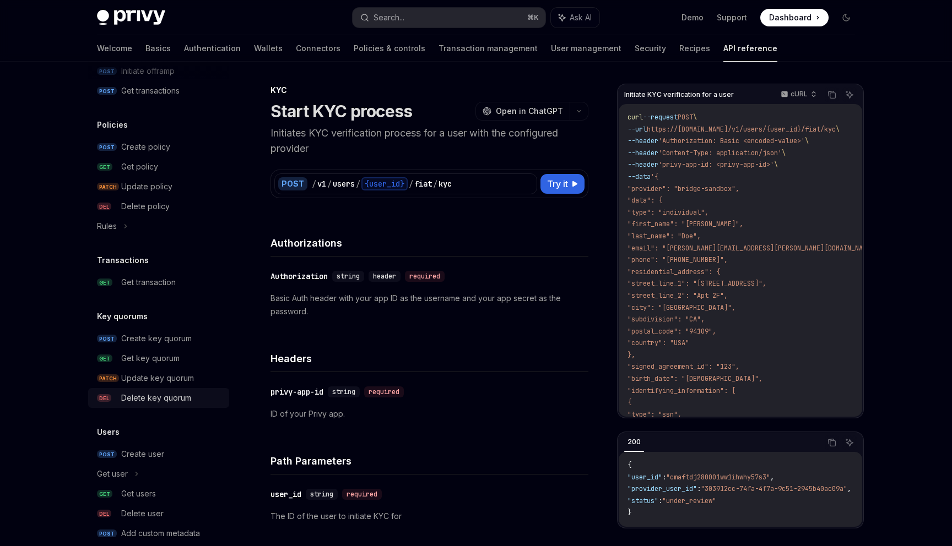
scroll to position [620, 0]
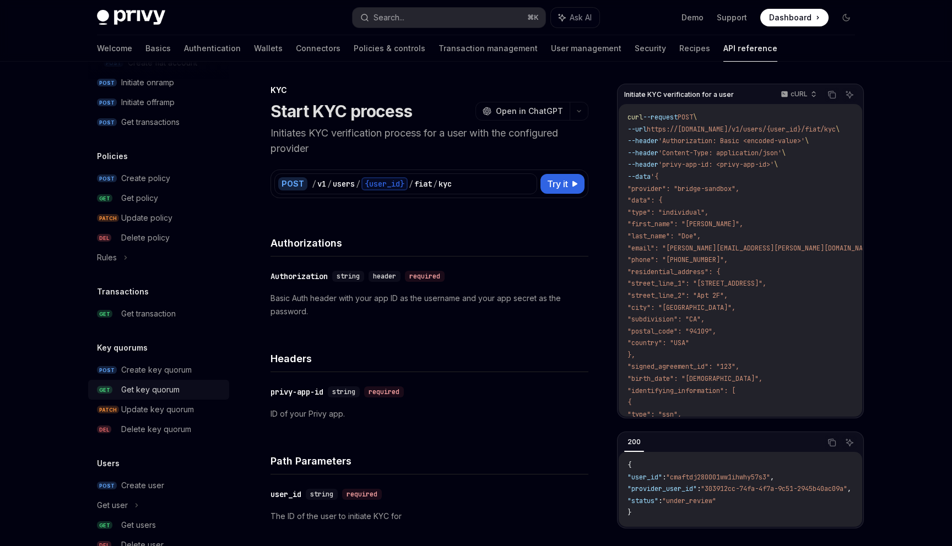
click at [168, 382] on link "GET Get key quorum" at bounding box center [158, 390] width 141 height 20
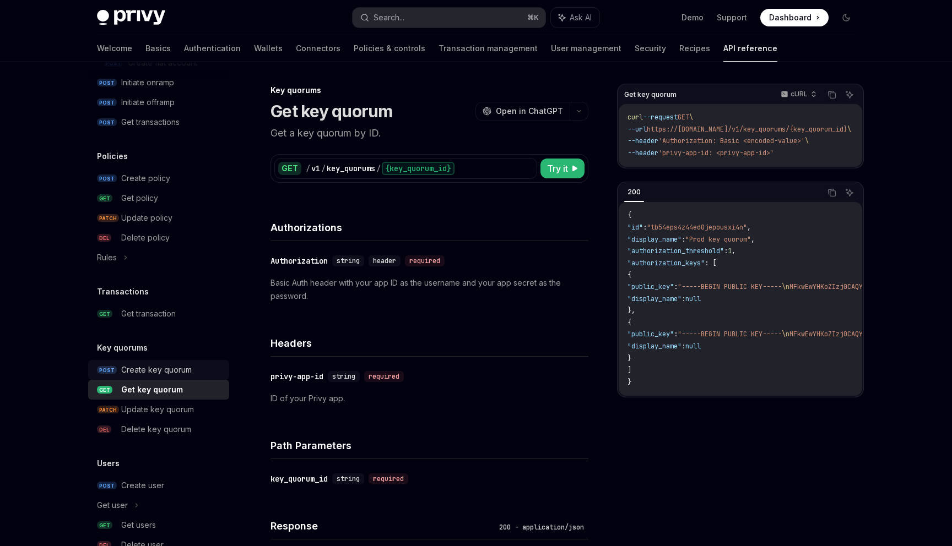
click at [164, 367] on div "Create key quorum" at bounding box center [156, 370] width 71 height 13
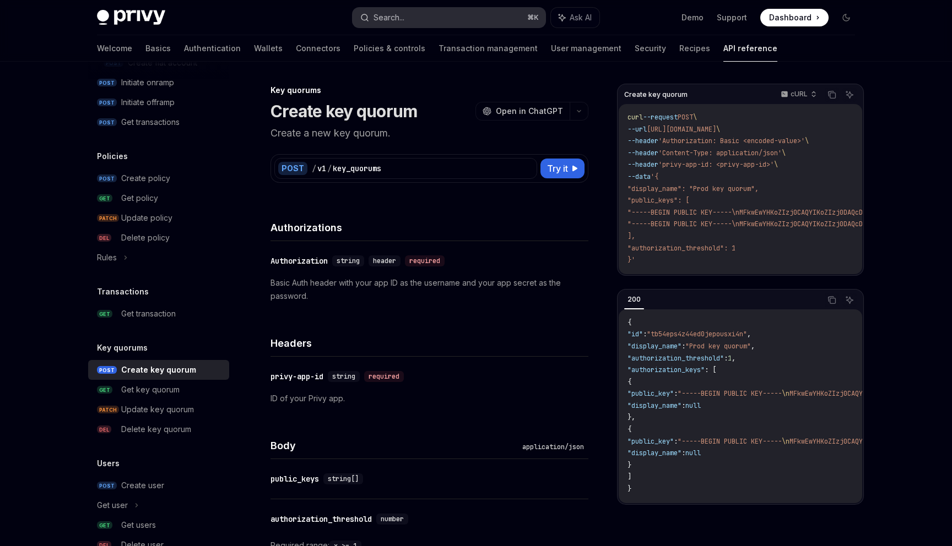
click at [481, 15] on button "Search... ⌘ K" at bounding box center [449, 18] width 193 height 20
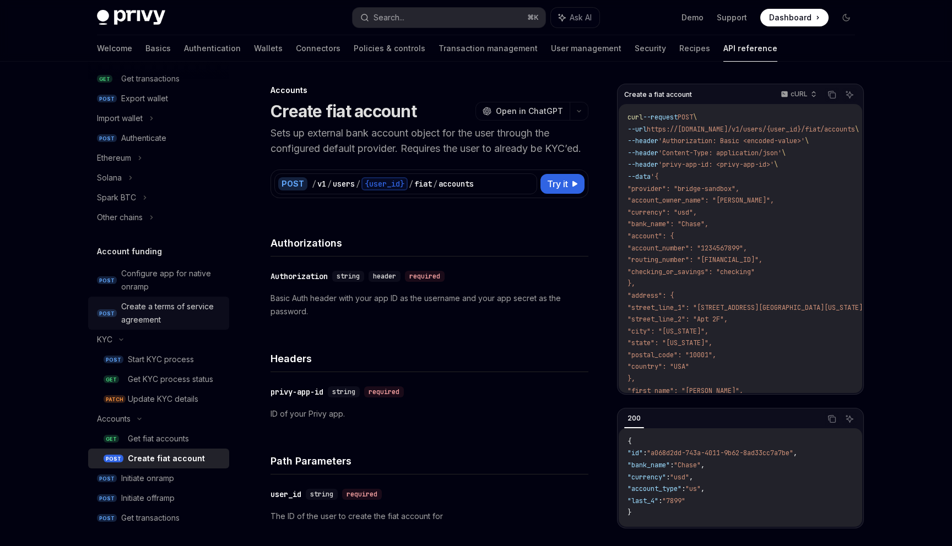
scroll to position [94, 0]
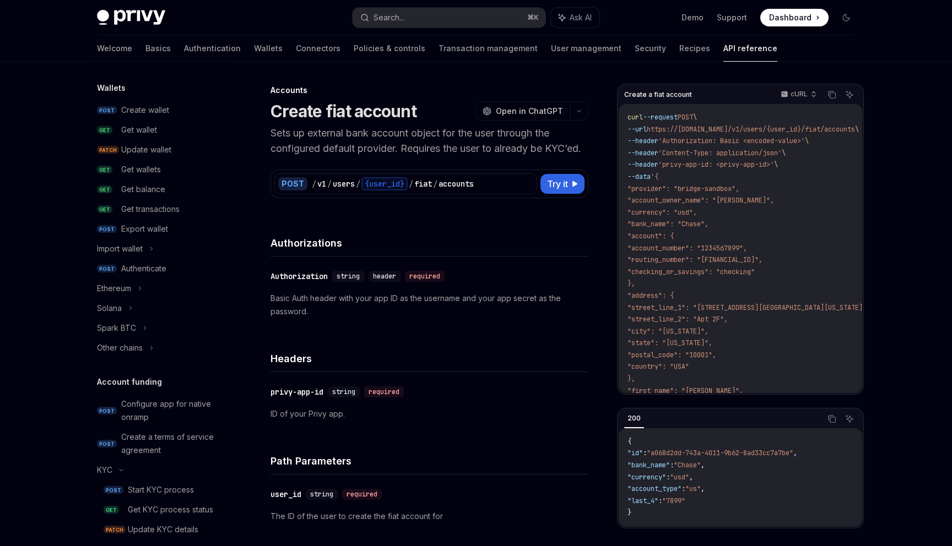
click at [284, 156] on p "Sets up external bank account object for the user through the configured defaul…" at bounding box center [429, 141] width 318 height 31
copy p "KYC’ed"
click at [551, 45] on link "User management" at bounding box center [586, 48] width 71 height 26
type textarea "*"
